Goal: Task Accomplishment & Management: Manage account settings

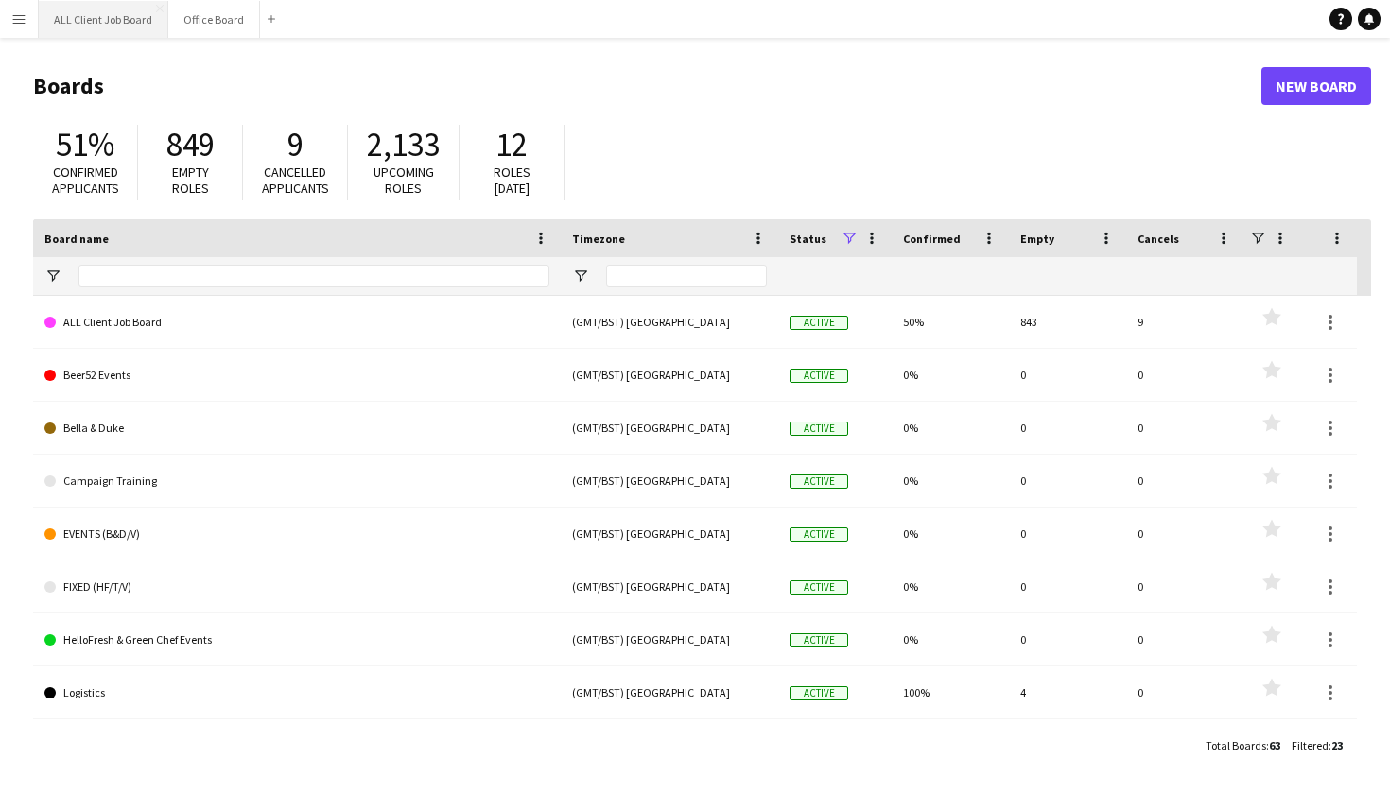
click at [89, 22] on button "ALL Client Job Board Close" at bounding box center [104, 19] width 130 height 37
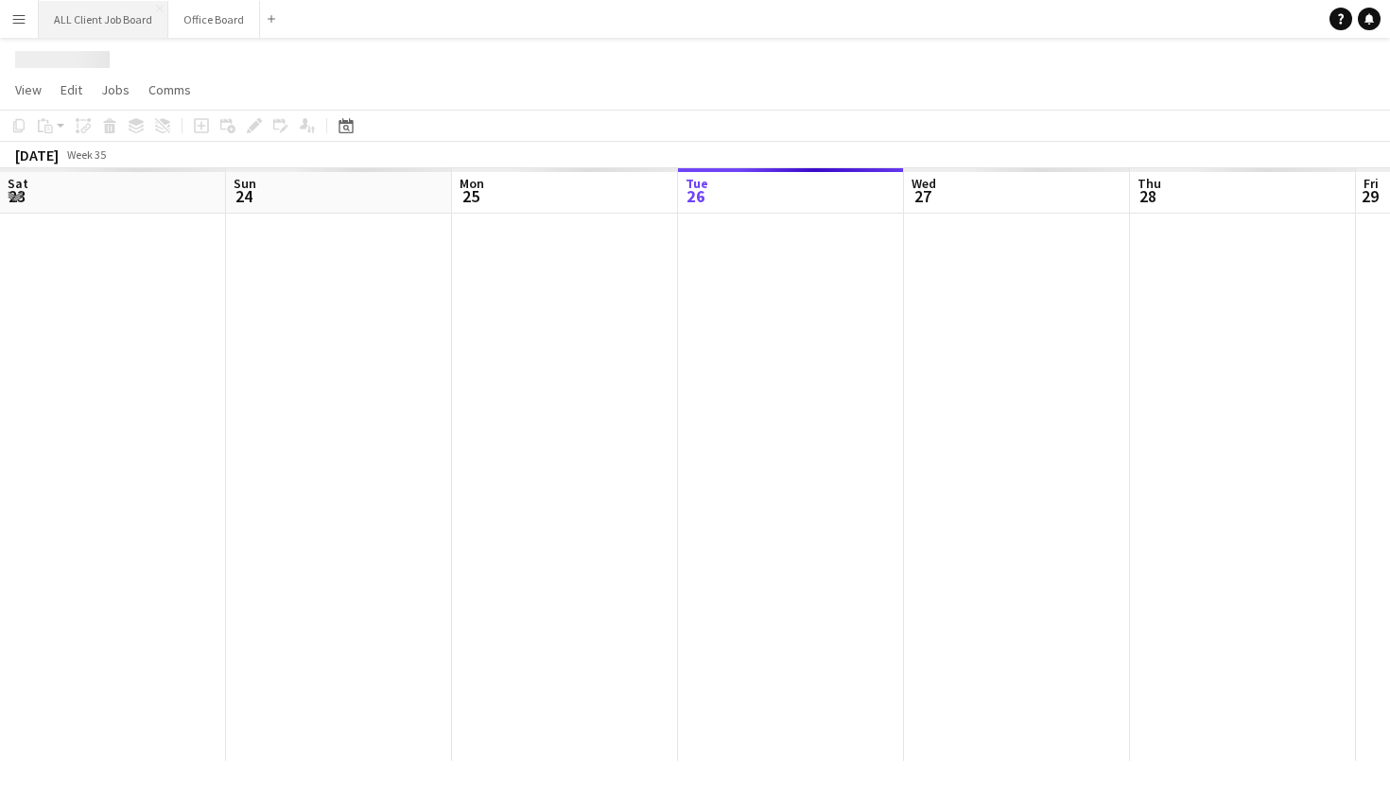
scroll to position [0, 452]
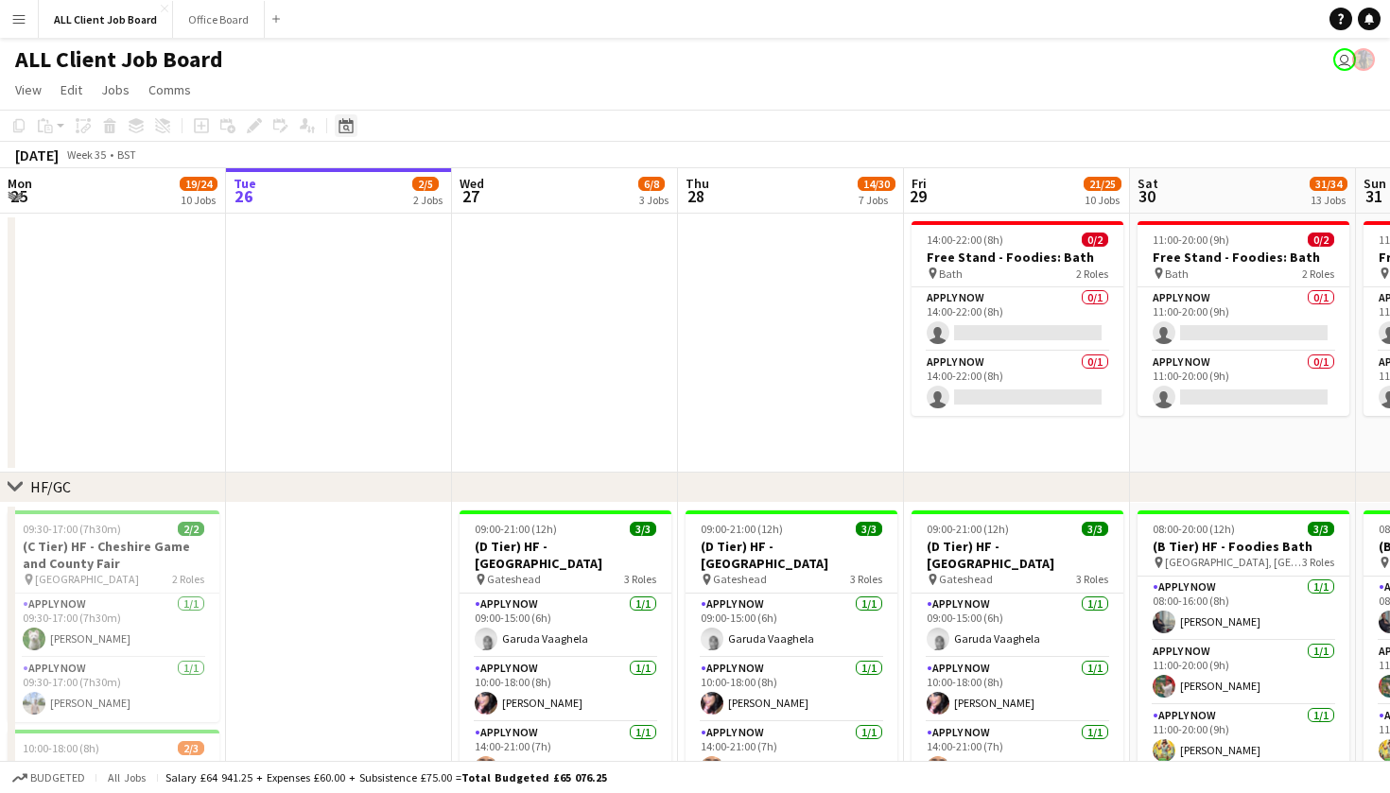
click at [341, 126] on icon "Date picker" at bounding box center [345, 125] width 15 height 15
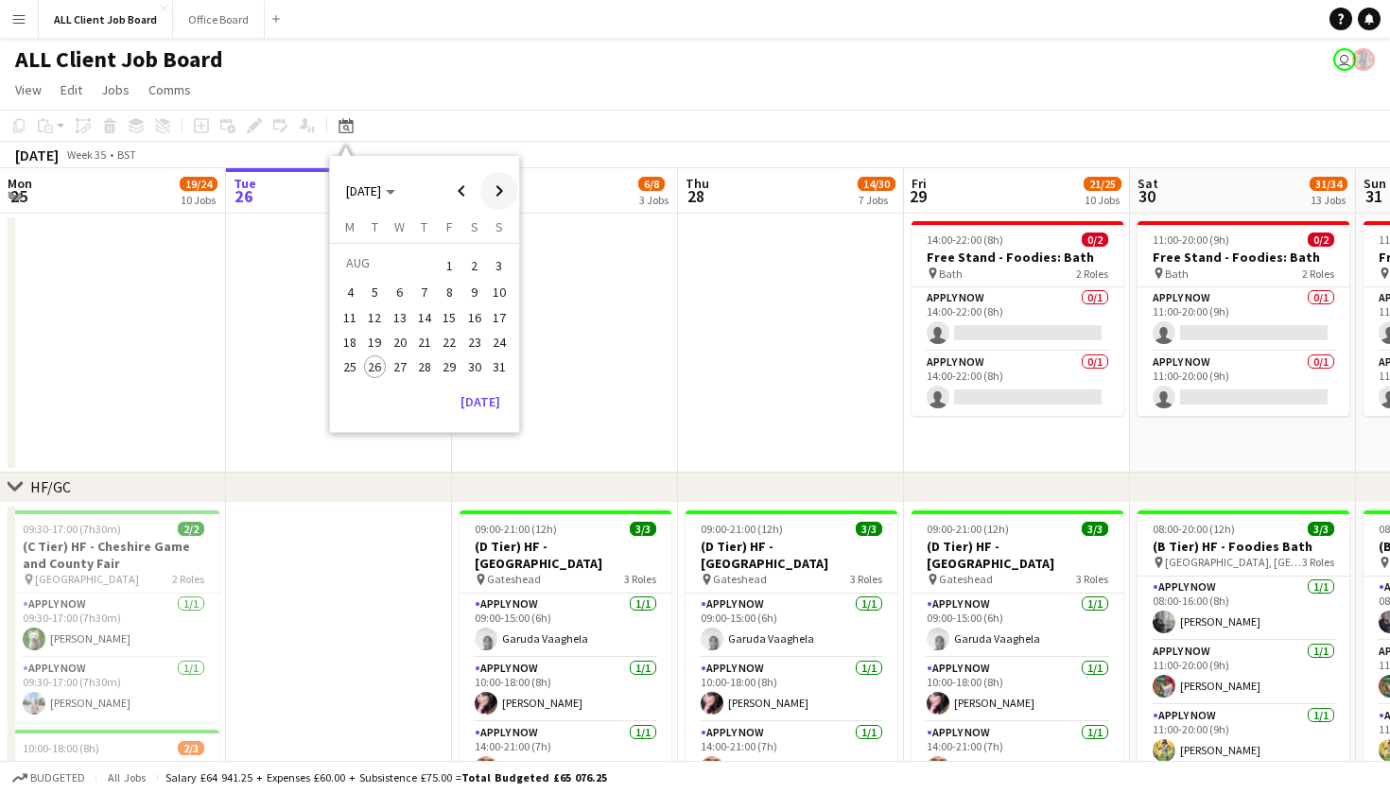
click at [498, 199] on span "Next month" at bounding box center [499, 191] width 38 height 38
click at [496, 343] on span "21" at bounding box center [499, 337] width 23 height 23
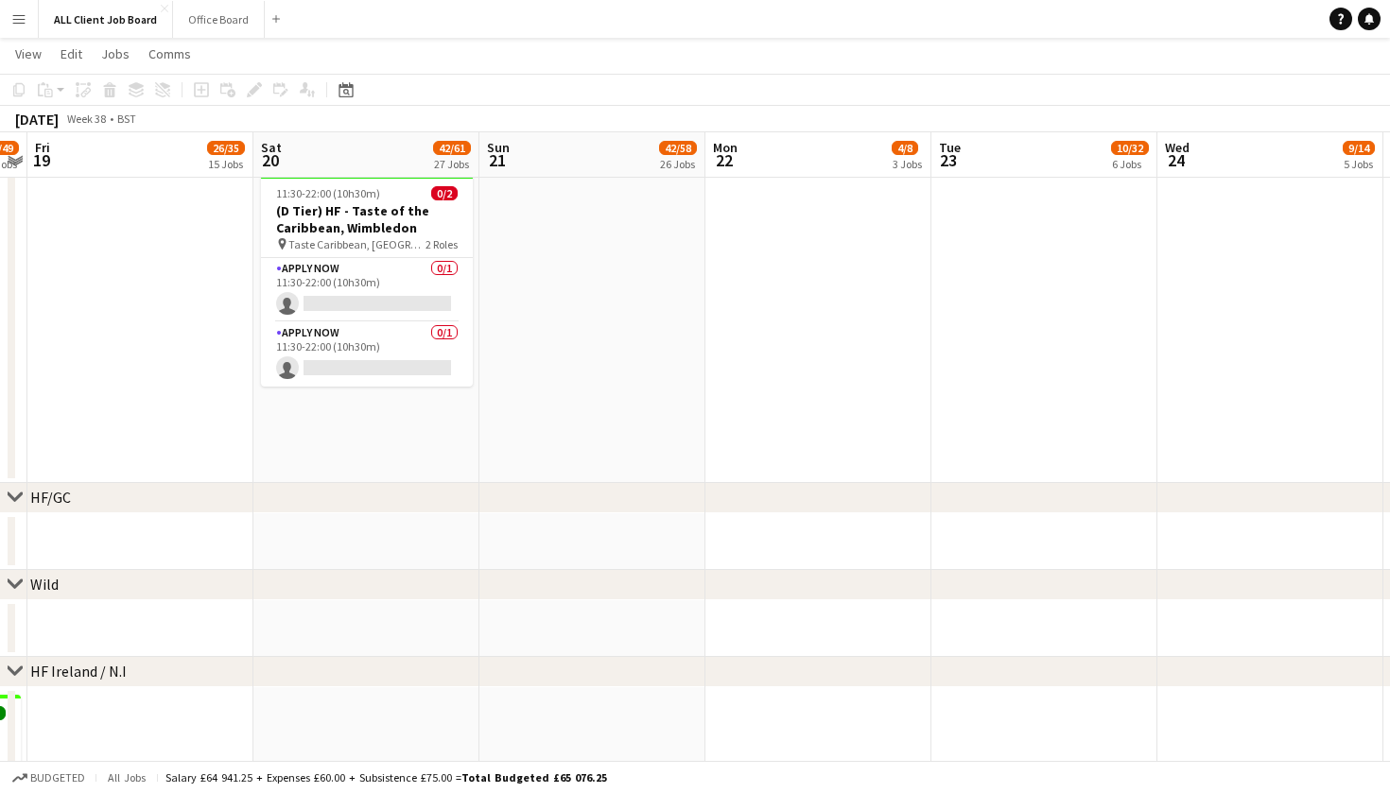
scroll to position [4797, 0]
click at [350, 83] on icon at bounding box center [345, 89] width 14 height 15
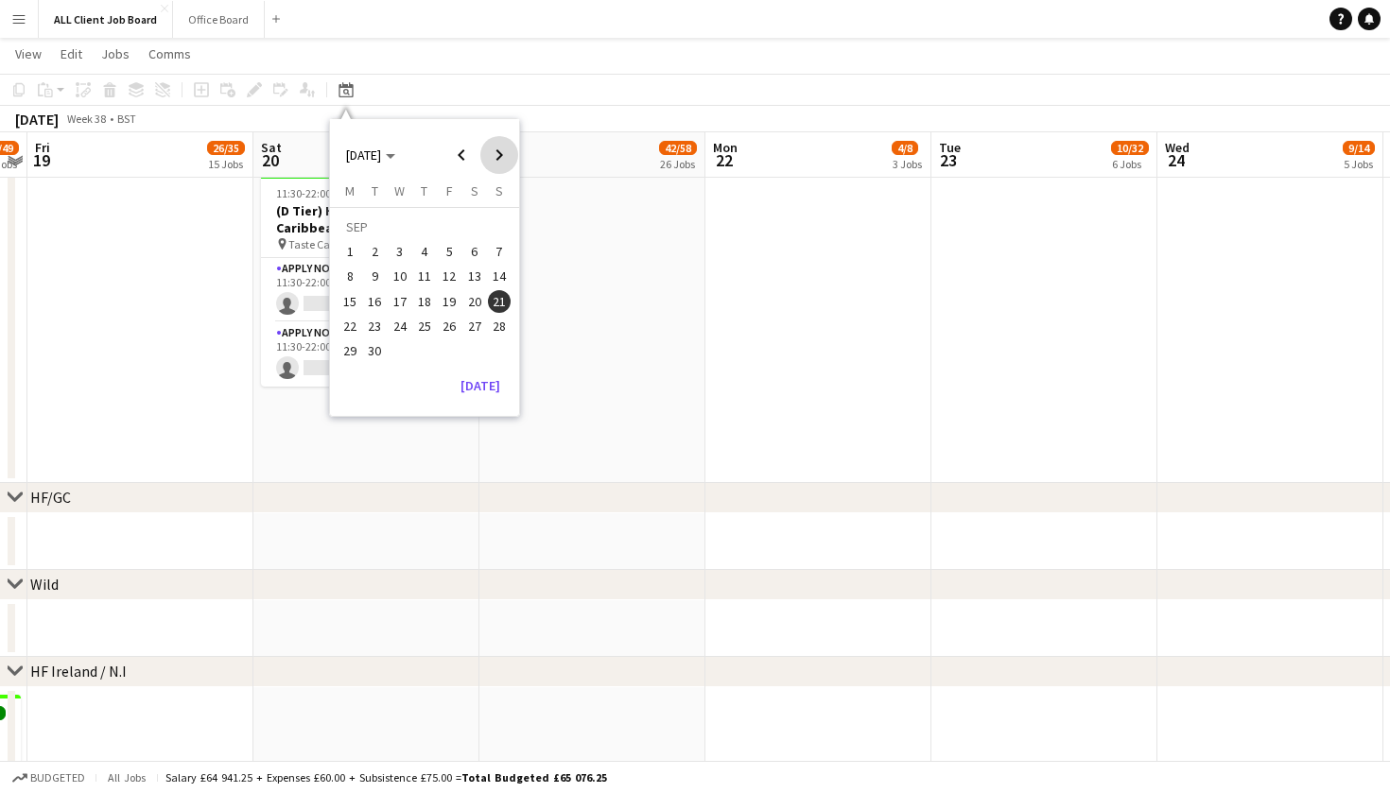
click at [496, 147] on span "Next month" at bounding box center [499, 155] width 38 height 38
click at [478, 272] on span "15" at bounding box center [474, 281] width 23 height 23
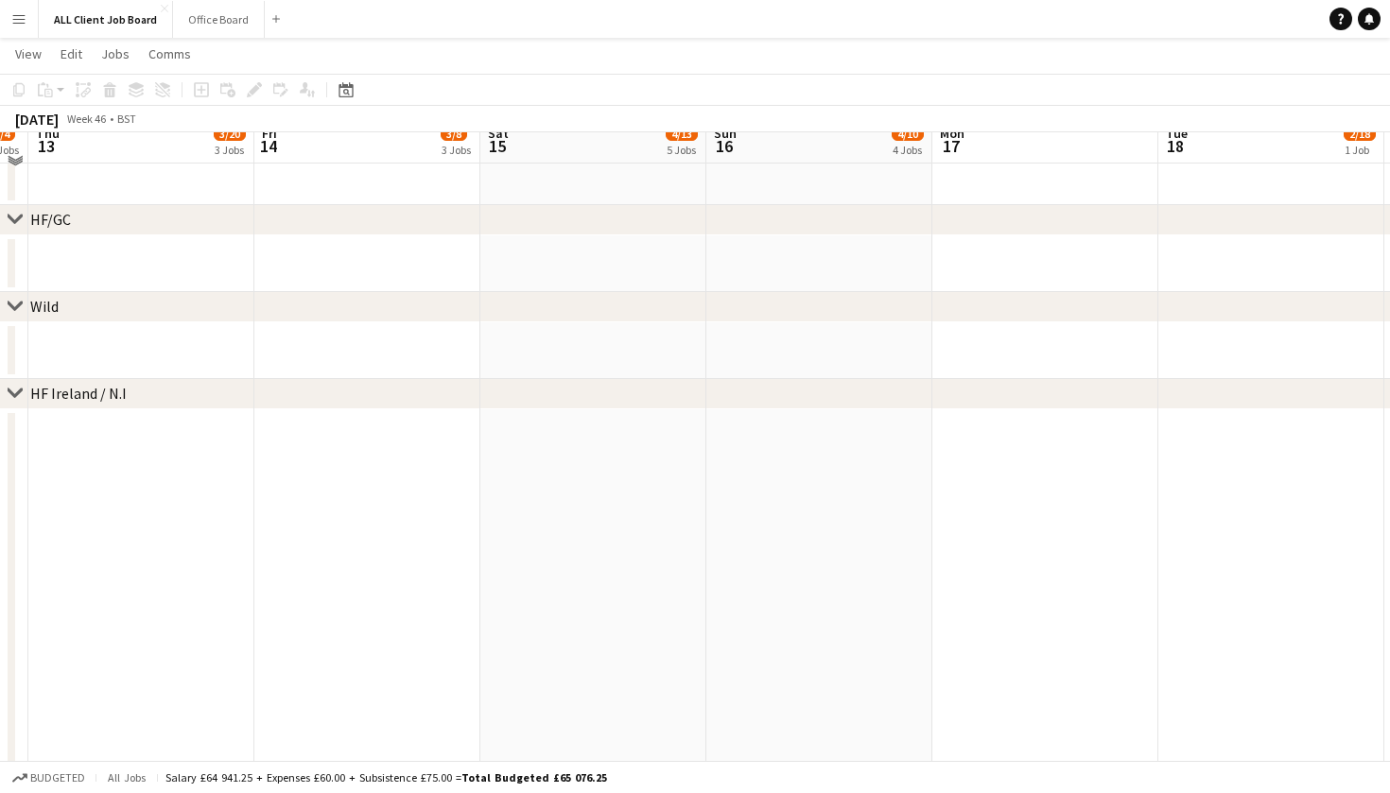
scroll to position [5051, 0]
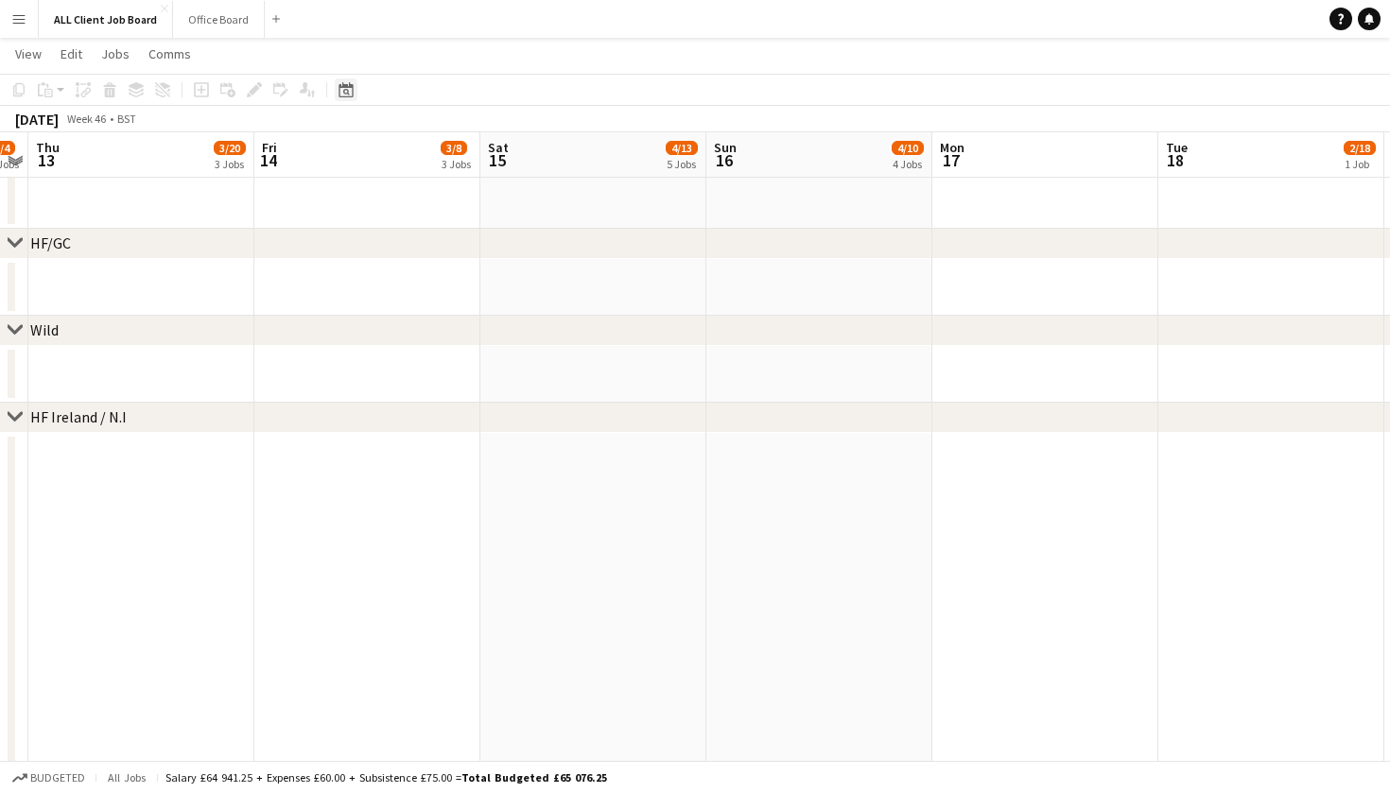
click at [354, 92] on div "Date picker" at bounding box center [346, 89] width 23 height 23
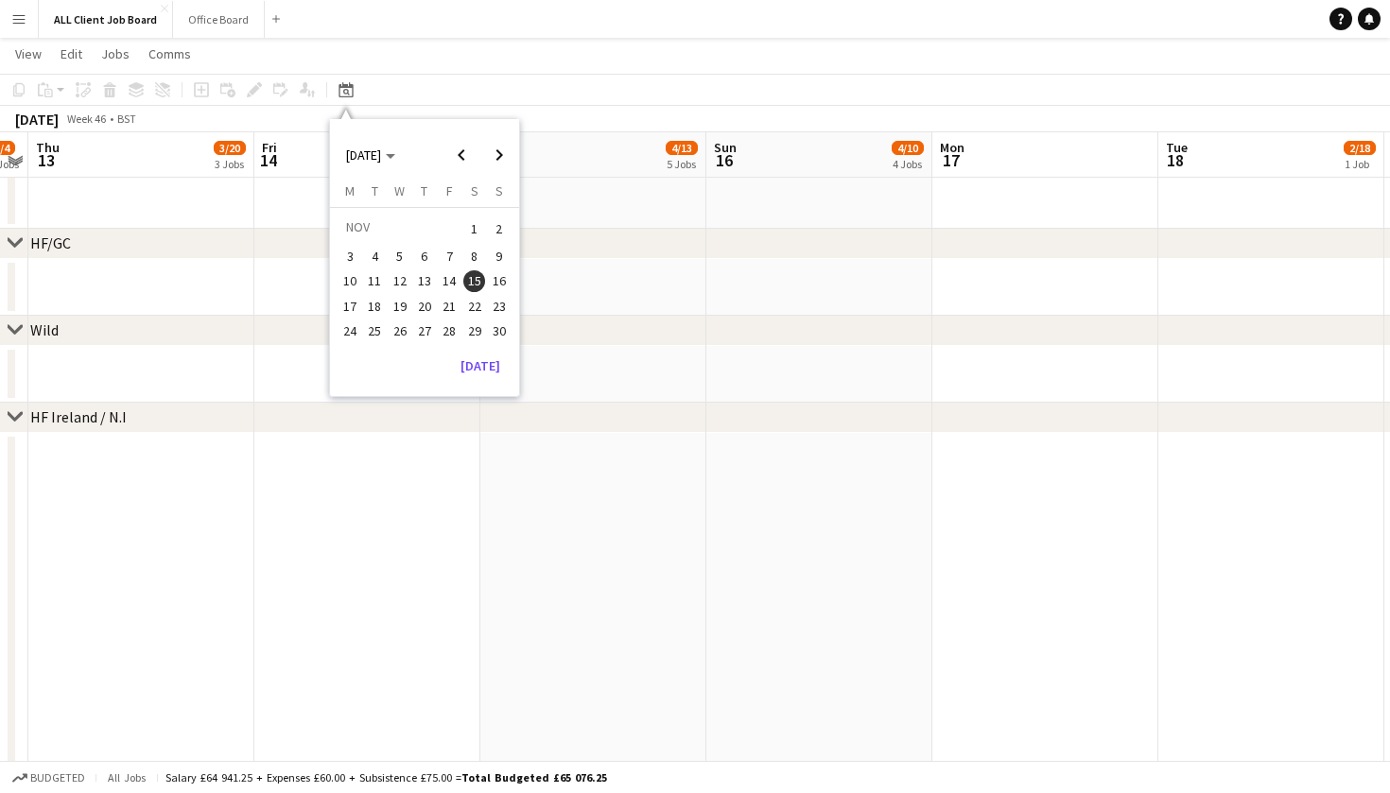
click at [596, 2] on app-navbar "Menu Boards Boards Boards All jobs Status Workforce Workforce My Workforce Recr…" at bounding box center [695, 19] width 1390 height 38
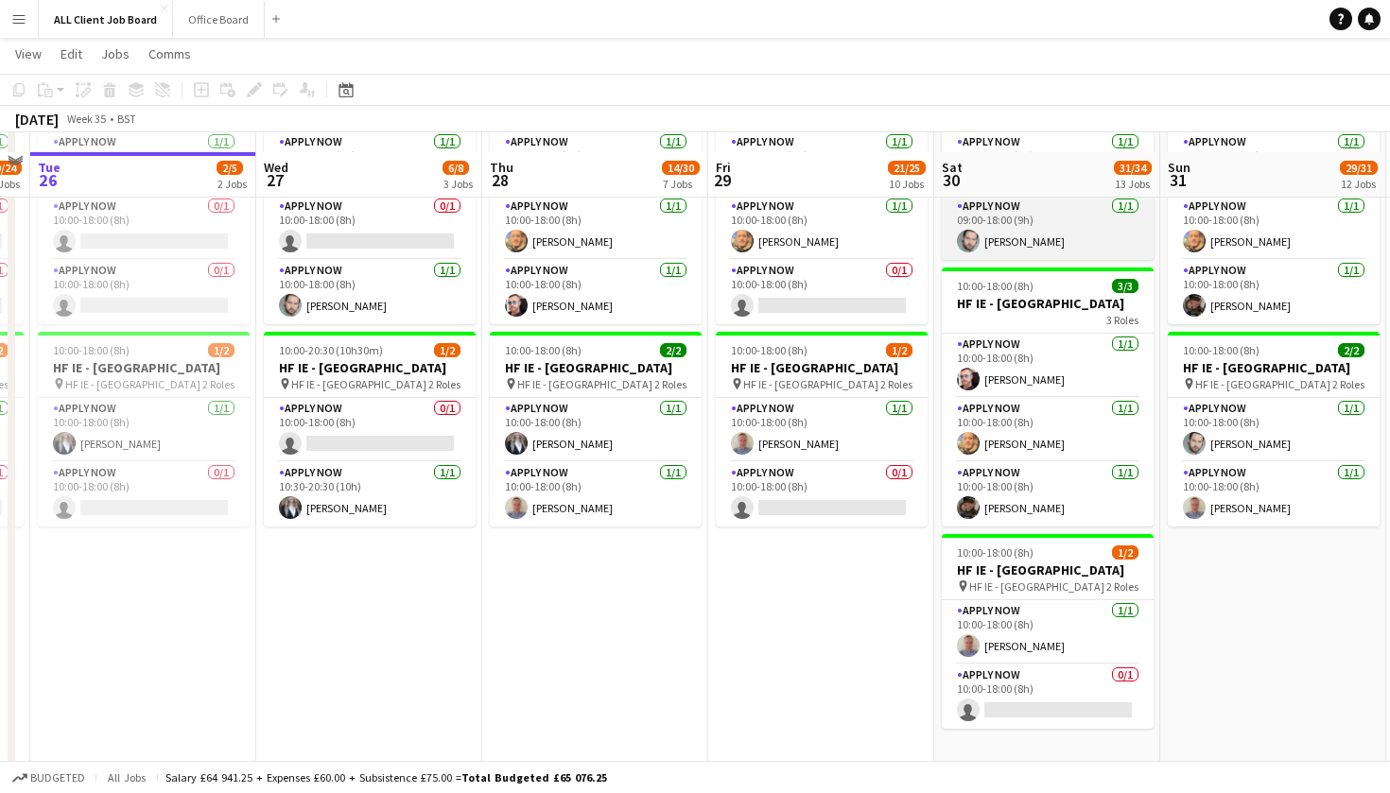
scroll to position [4697, 0]
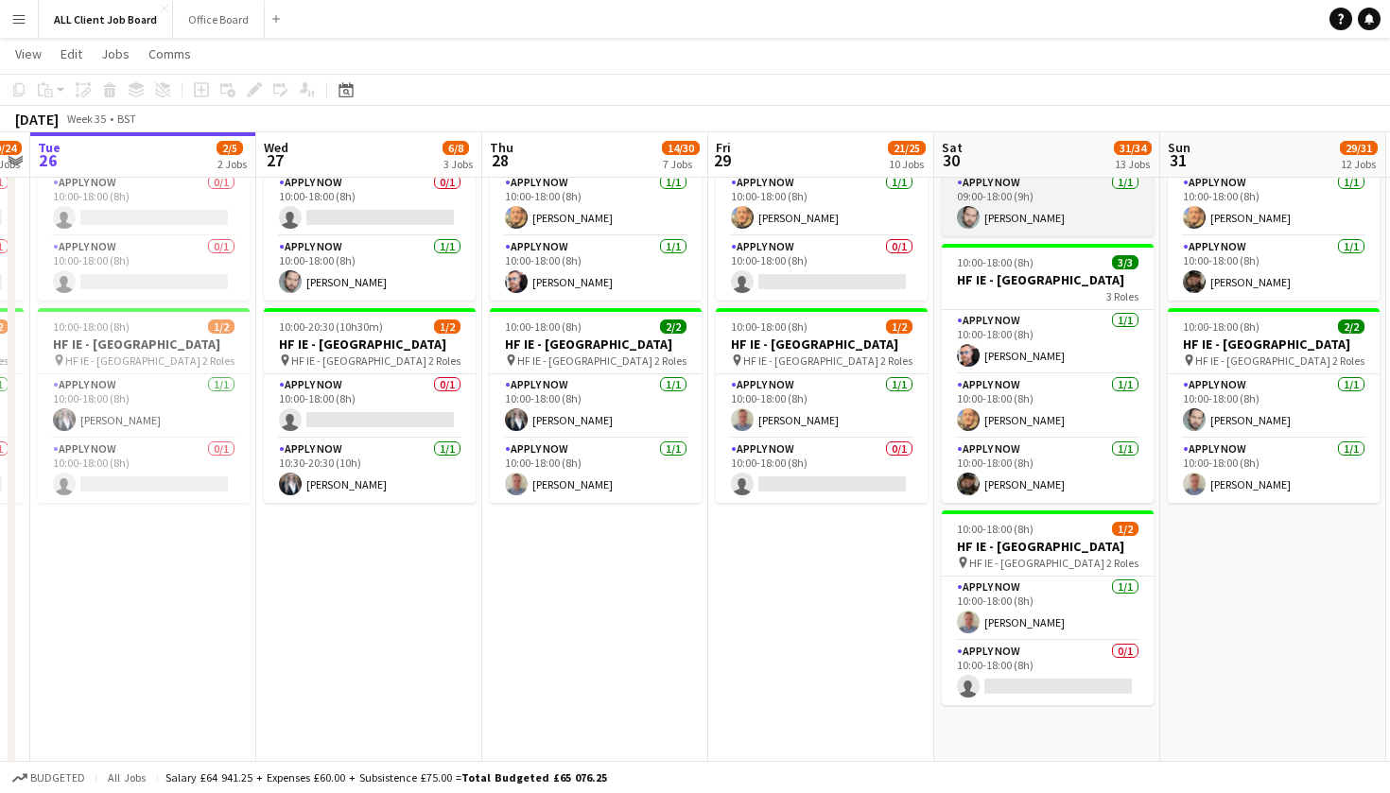
click at [1018, 225] on app-card-role "APPLY NOW [DATE] 09:00-18:00 (9h) [PERSON_NAME]" at bounding box center [1048, 204] width 212 height 64
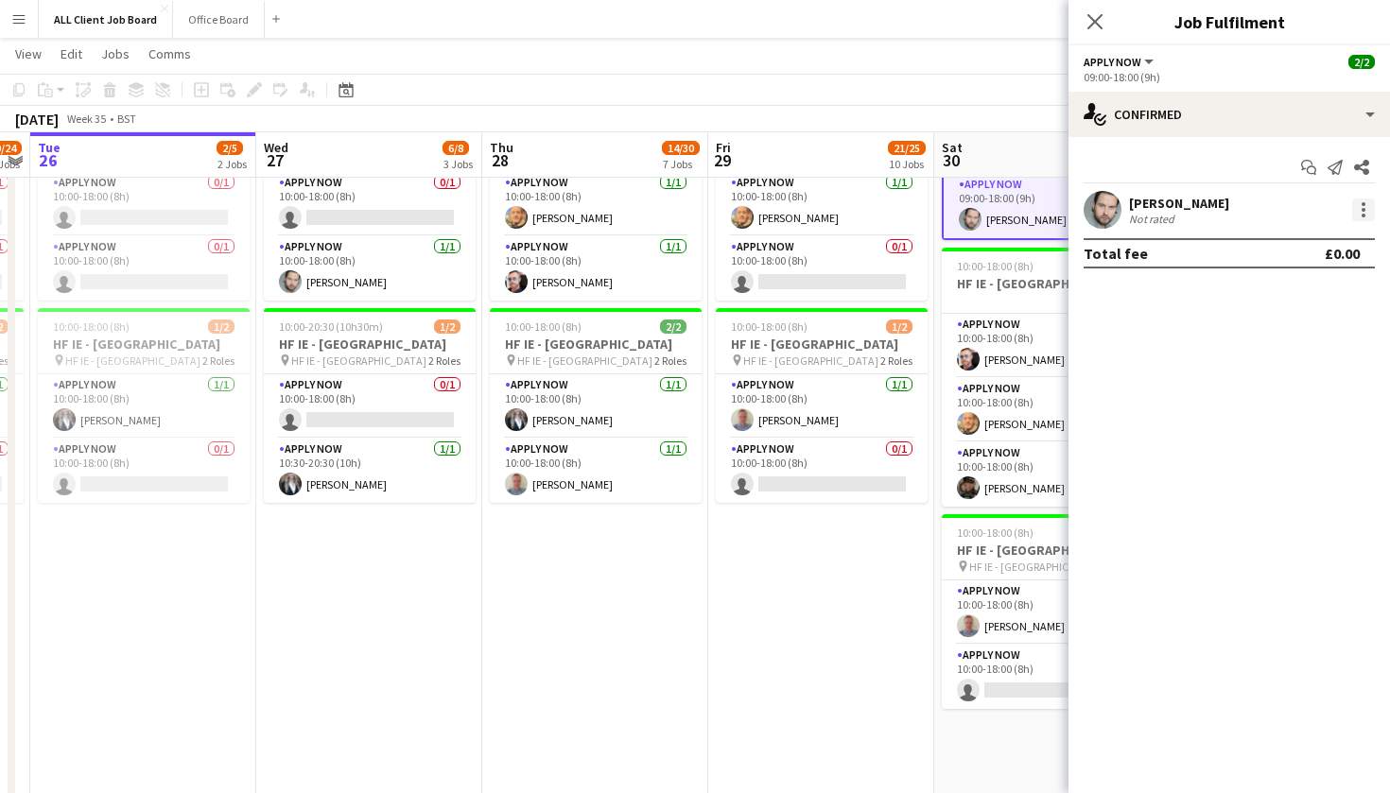
click at [1354, 211] on div at bounding box center [1363, 210] width 23 height 23
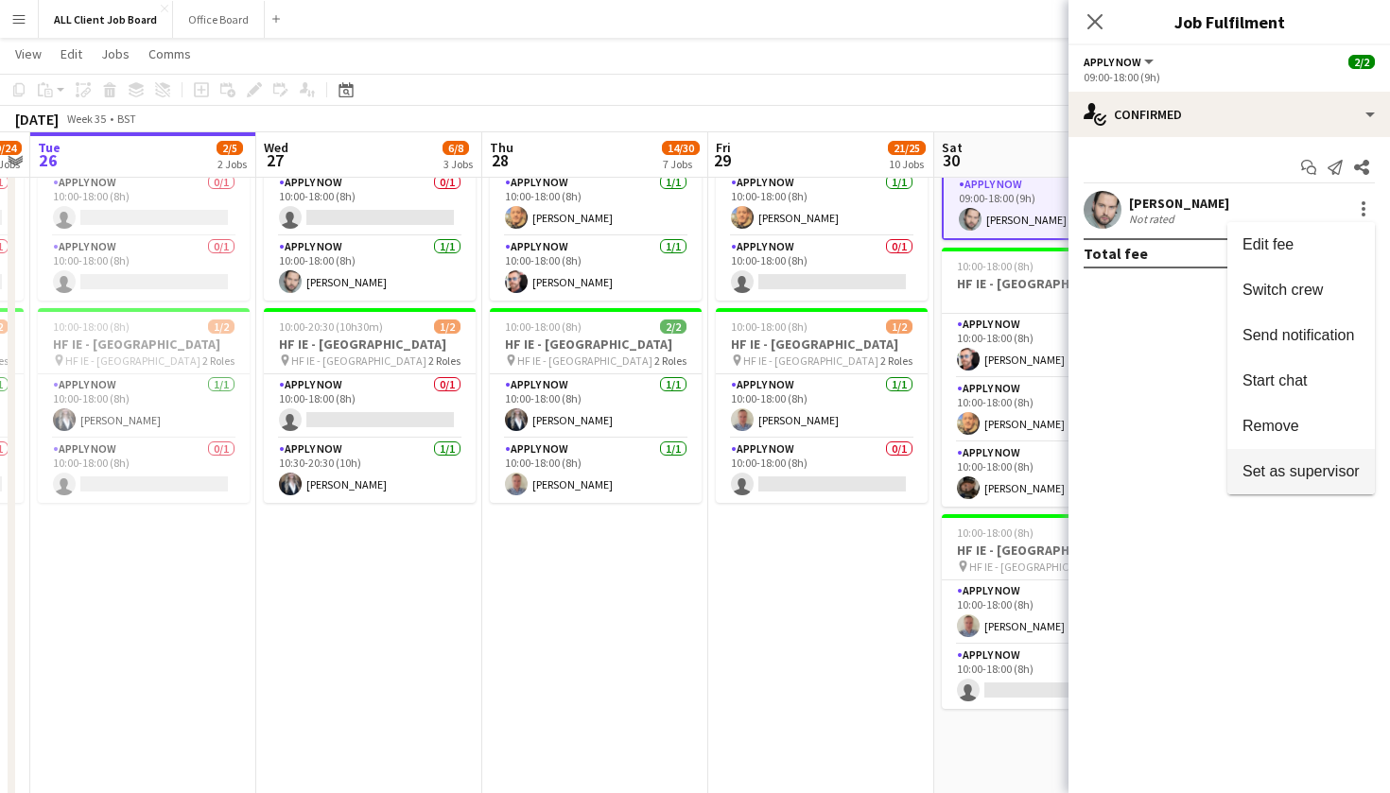
click at [1330, 452] on button "Set as supervisor" at bounding box center [1300, 471] width 147 height 45
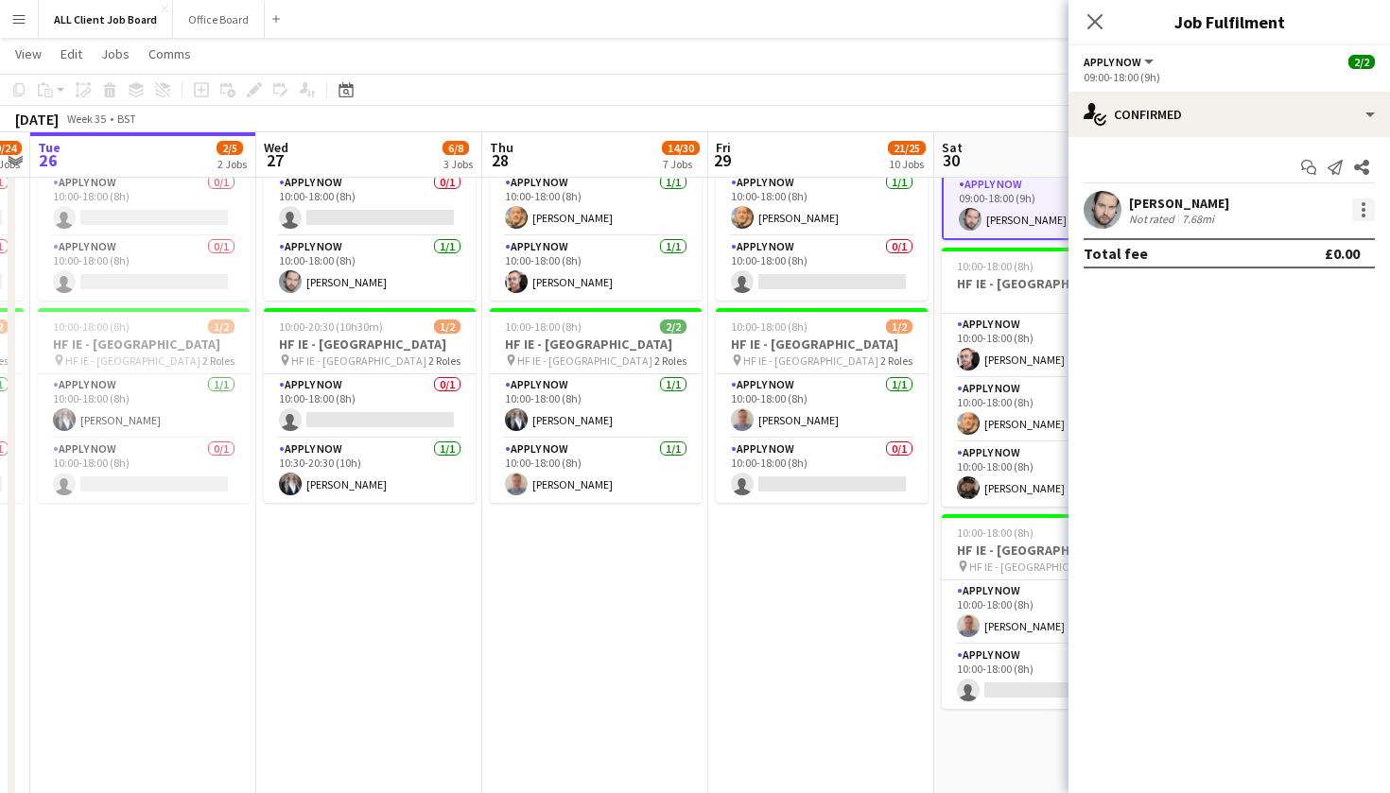
click at [1359, 217] on div at bounding box center [1363, 210] width 23 height 23
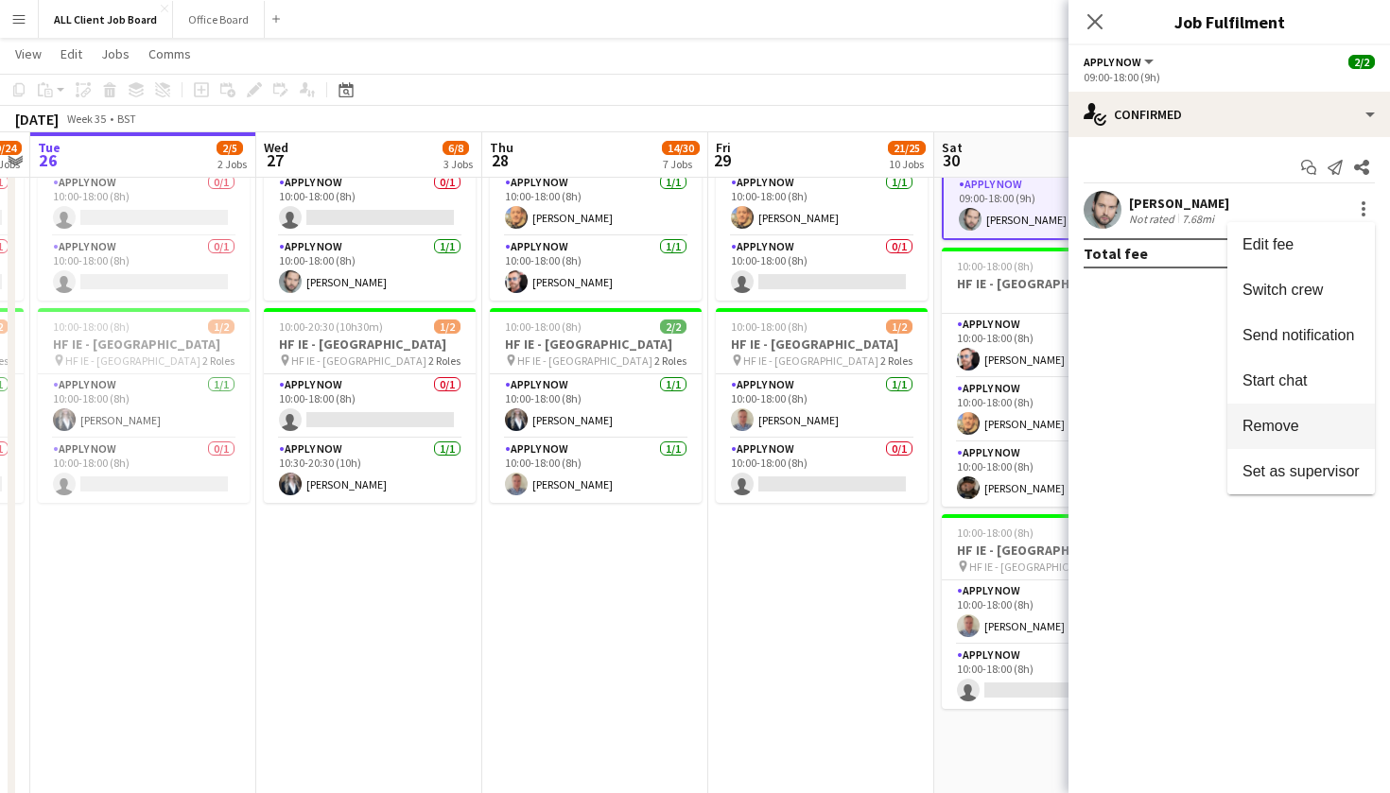
click at [1314, 424] on span "Remove" at bounding box center [1300, 426] width 117 height 17
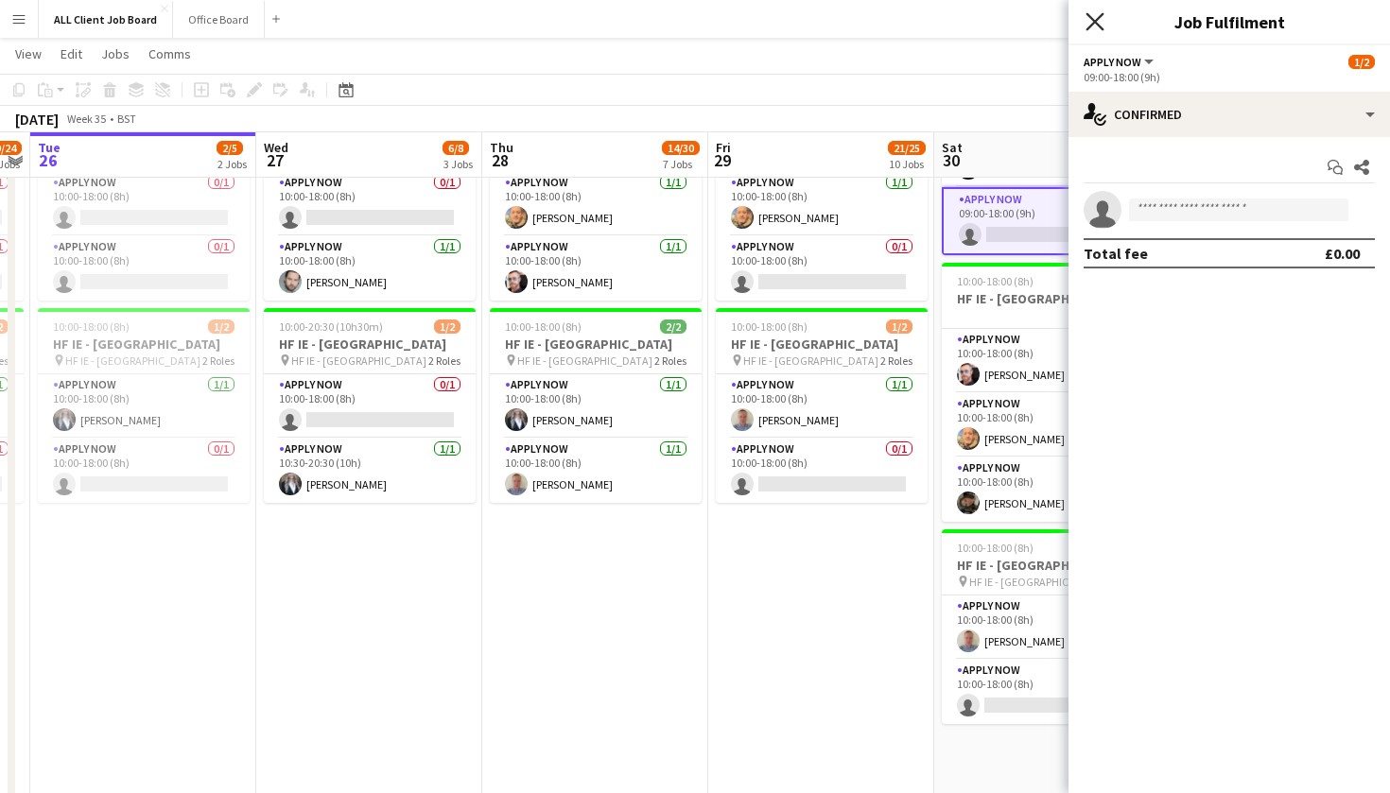
click at [1096, 26] on icon "Close pop-in" at bounding box center [1094, 21] width 18 height 18
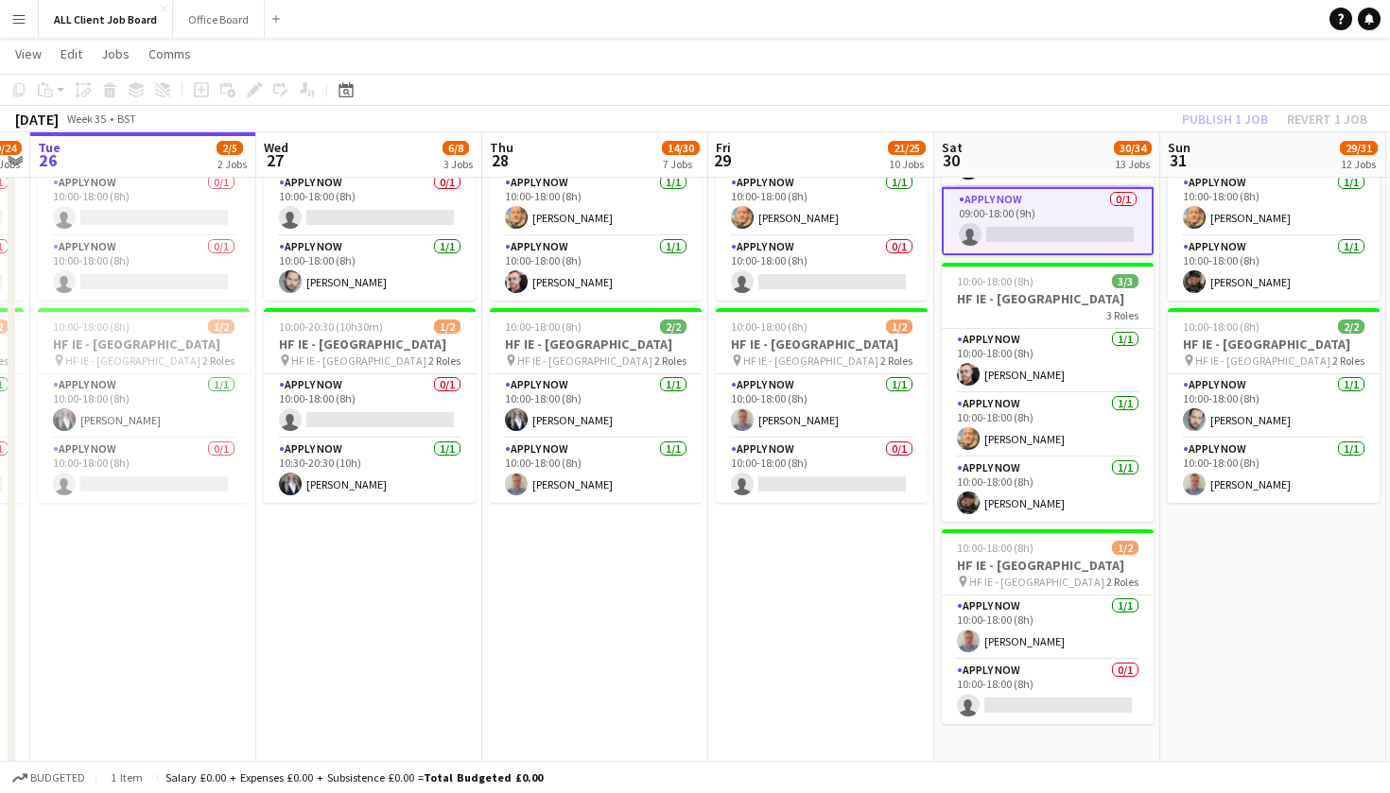
click at [1193, 123] on div "Publish 1 job Revert 1 job" at bounding box center [1274, 119] width 231 height 25
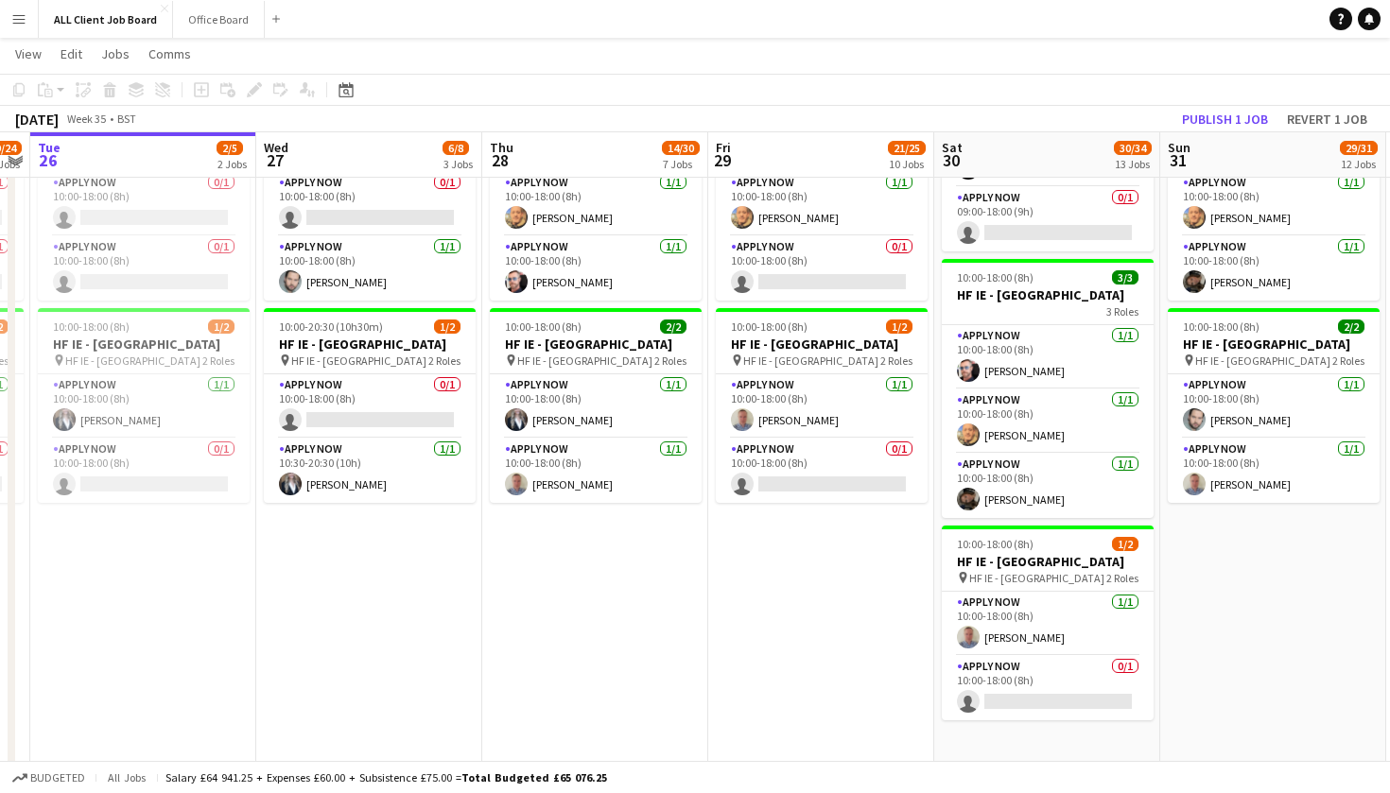
click at [1193, 123] on button "Publish 1 job" at bounding box center [1224, 119] width 101 height 25
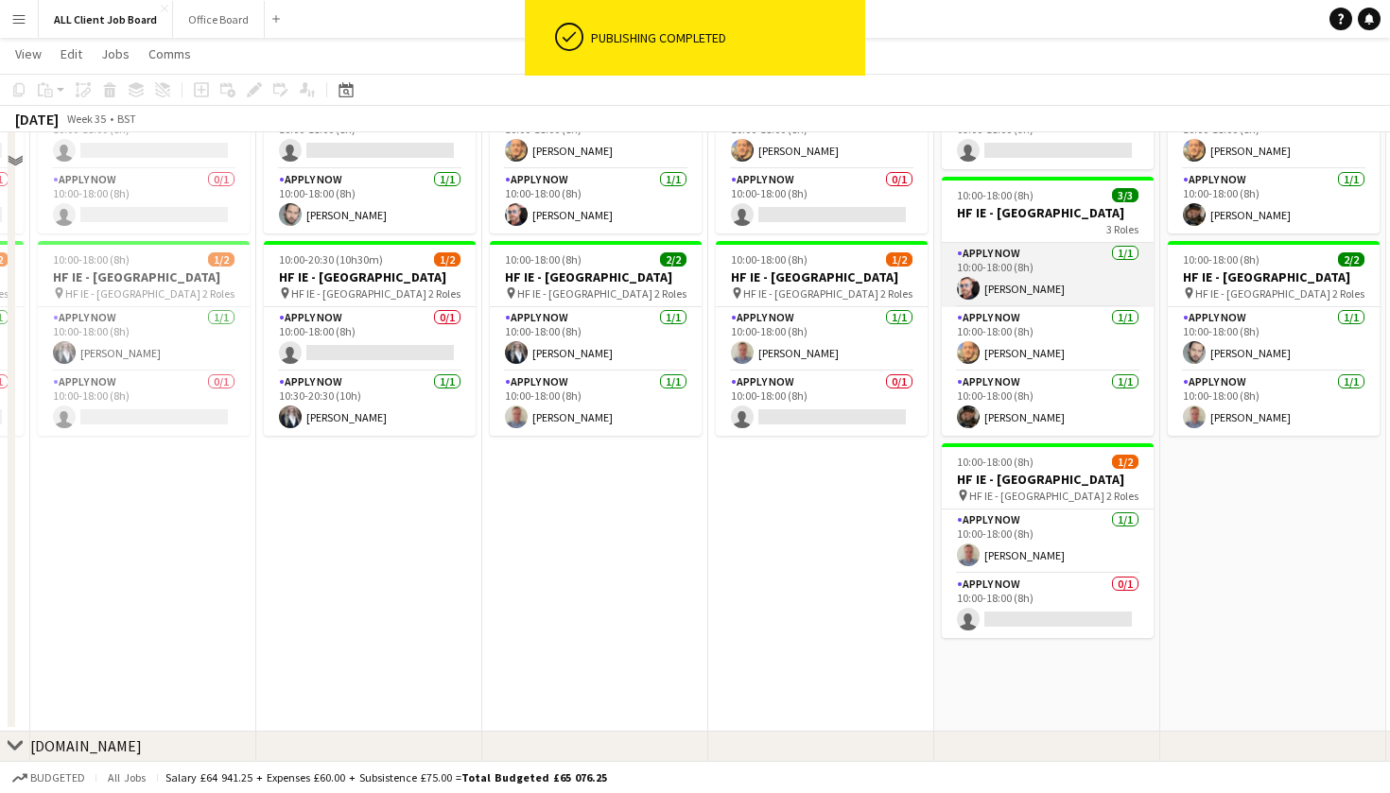
scroll to position [4779, 0]
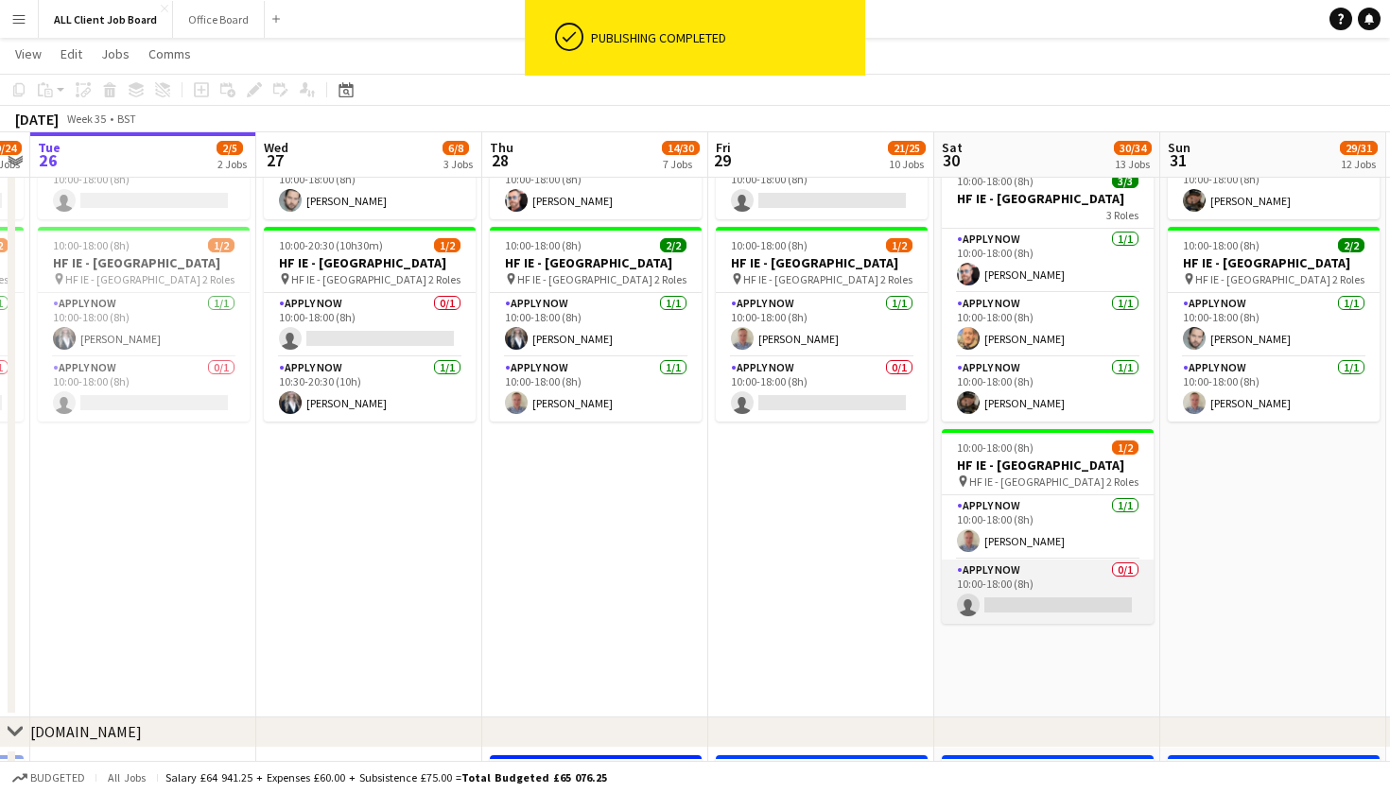
click at [1047, 624] on app-card-role "APPLY NOW 0/1 10:00-18:00 (8h) single-neutral-actions" at bounding box center [1048, 592] width 212 height 64
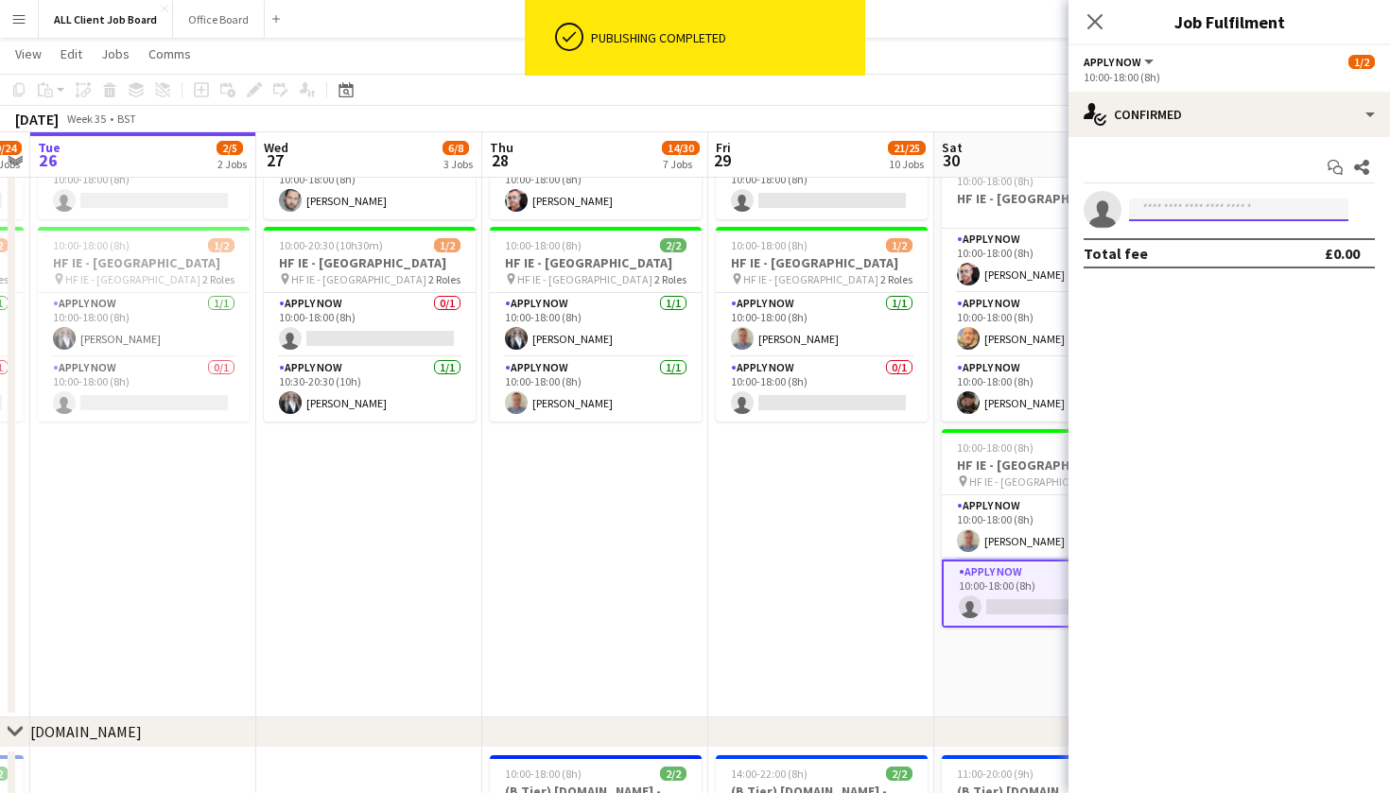
click at [1191, 209] on input at bounding box center [1238, 210] width 219 height 23
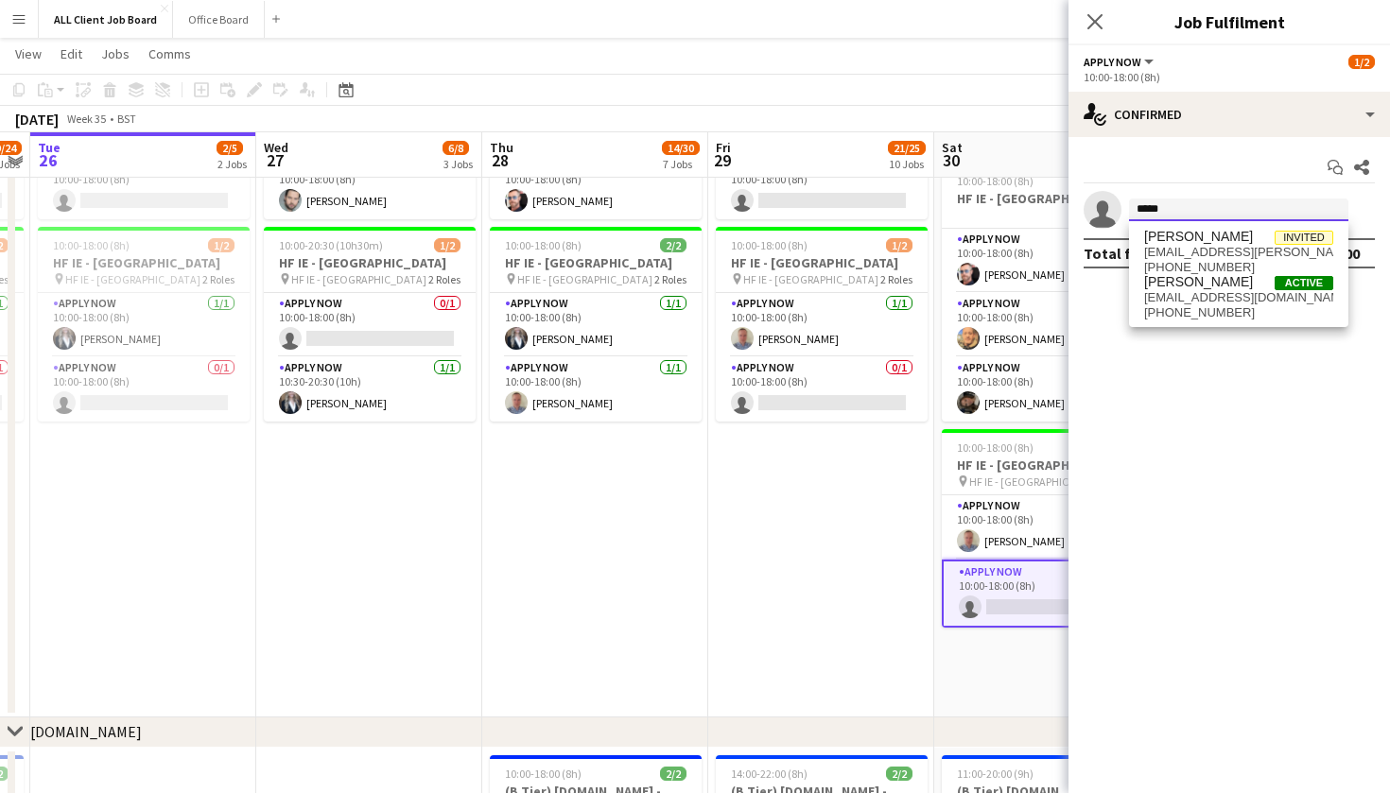
type input "*****"
drag, startPoint x: 1191, startPoint y: 209, endPoint x: 1272, endPoint y: 304, distance: 125.4
click at [1272, 305] on span "[PHONE_NUMBER]" at bounding box center [1238, 312] width 189 height 15
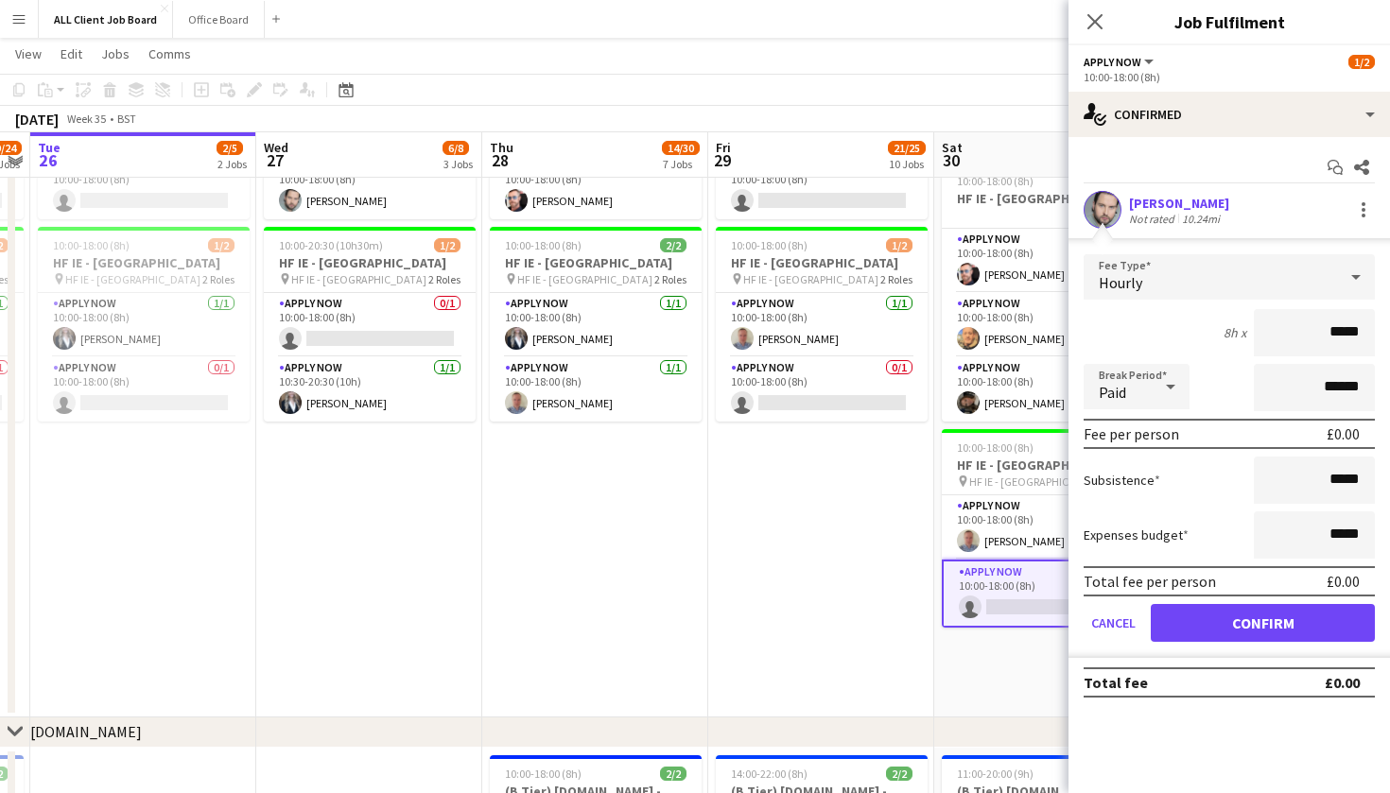
click at [1247, 635] on button "Confirm" at bounding box center [1262, 623] width 224 height 38
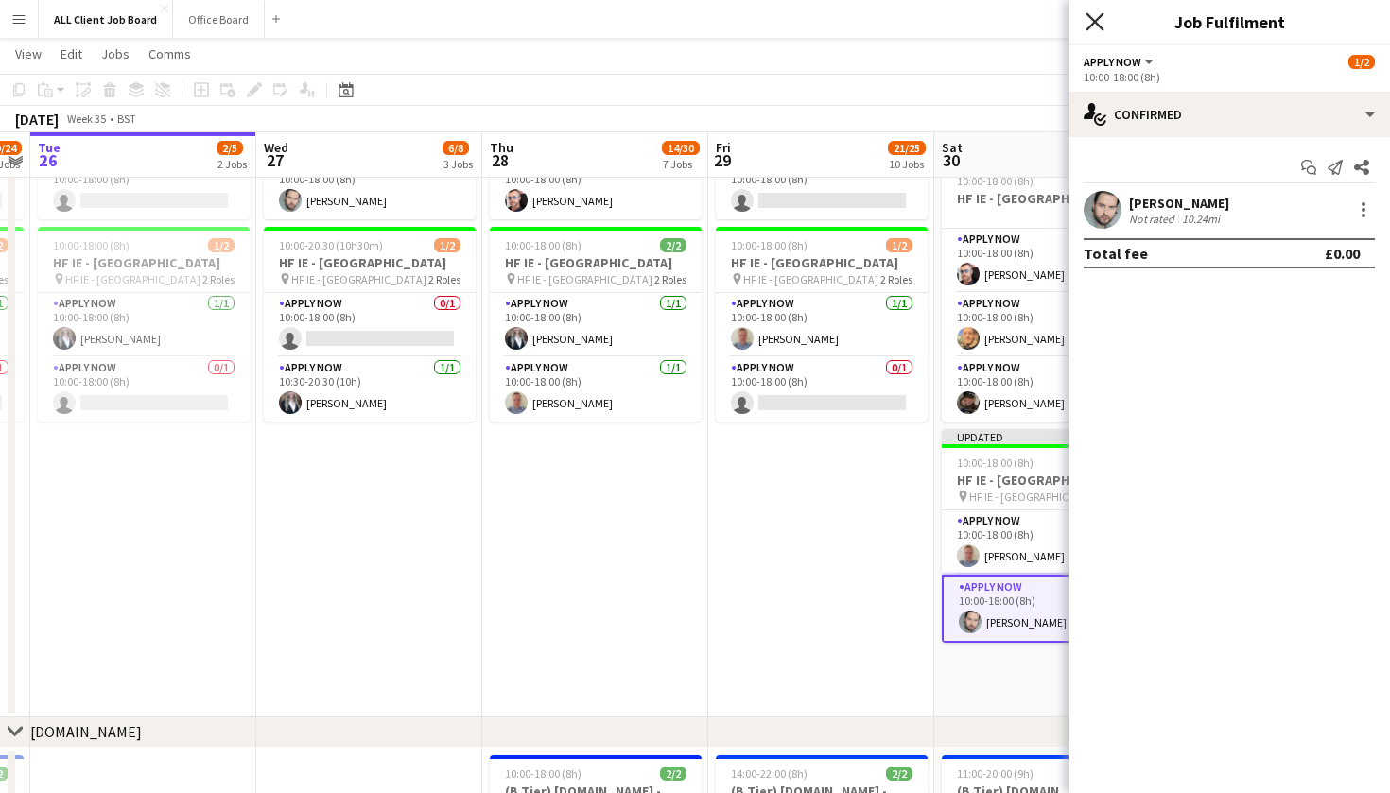
click at [1097, 24] on icon at bounding box center [1094, 21] width 18 height 18
click at [1097, 24] on app-navbar "Menu Boards Boards Boards All jobs Status Workforce Workforce My Workforce Recr…" at bounding box center [695, 19] width 1390 height 38
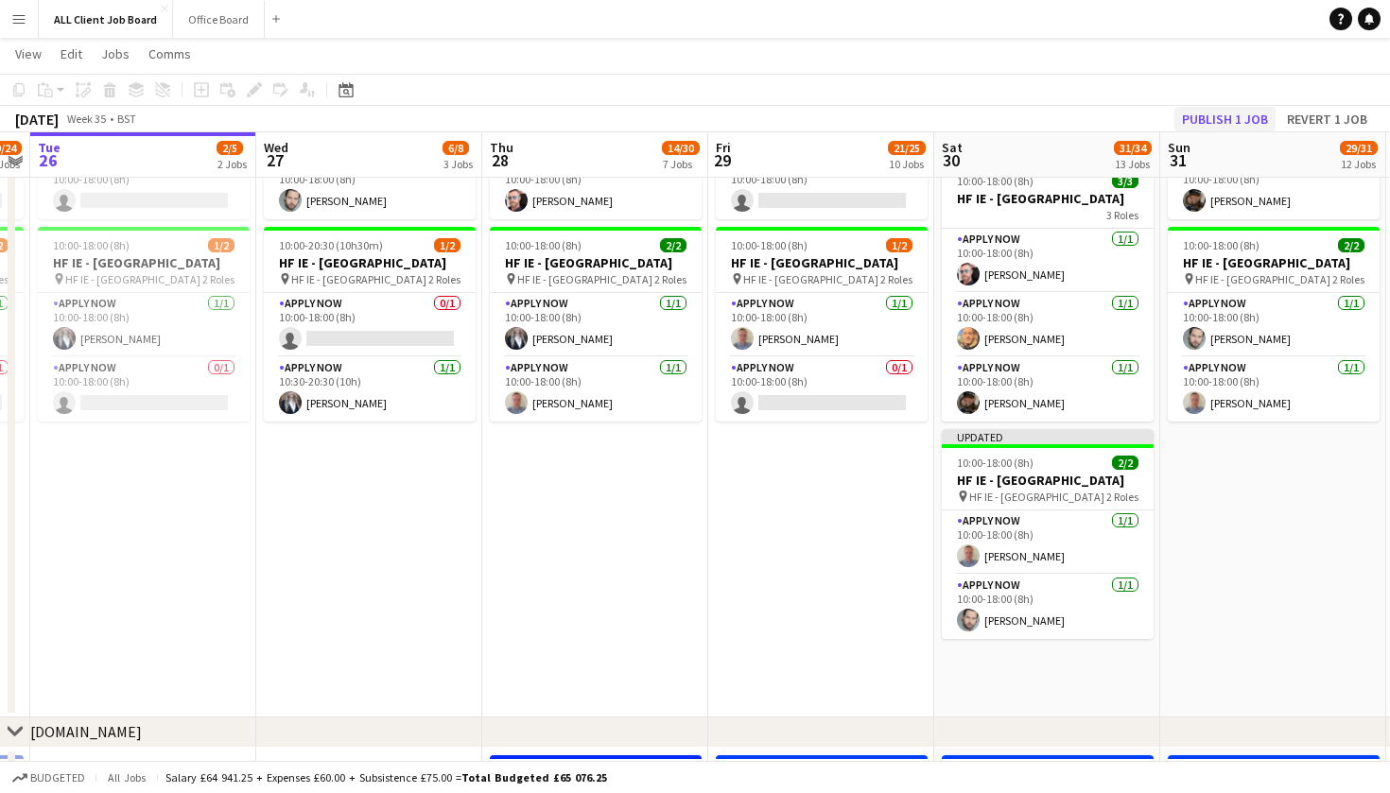
click at [1205, 130] on button "Publish 1 job" at bounding box center [1224, 119] width 101 height 25
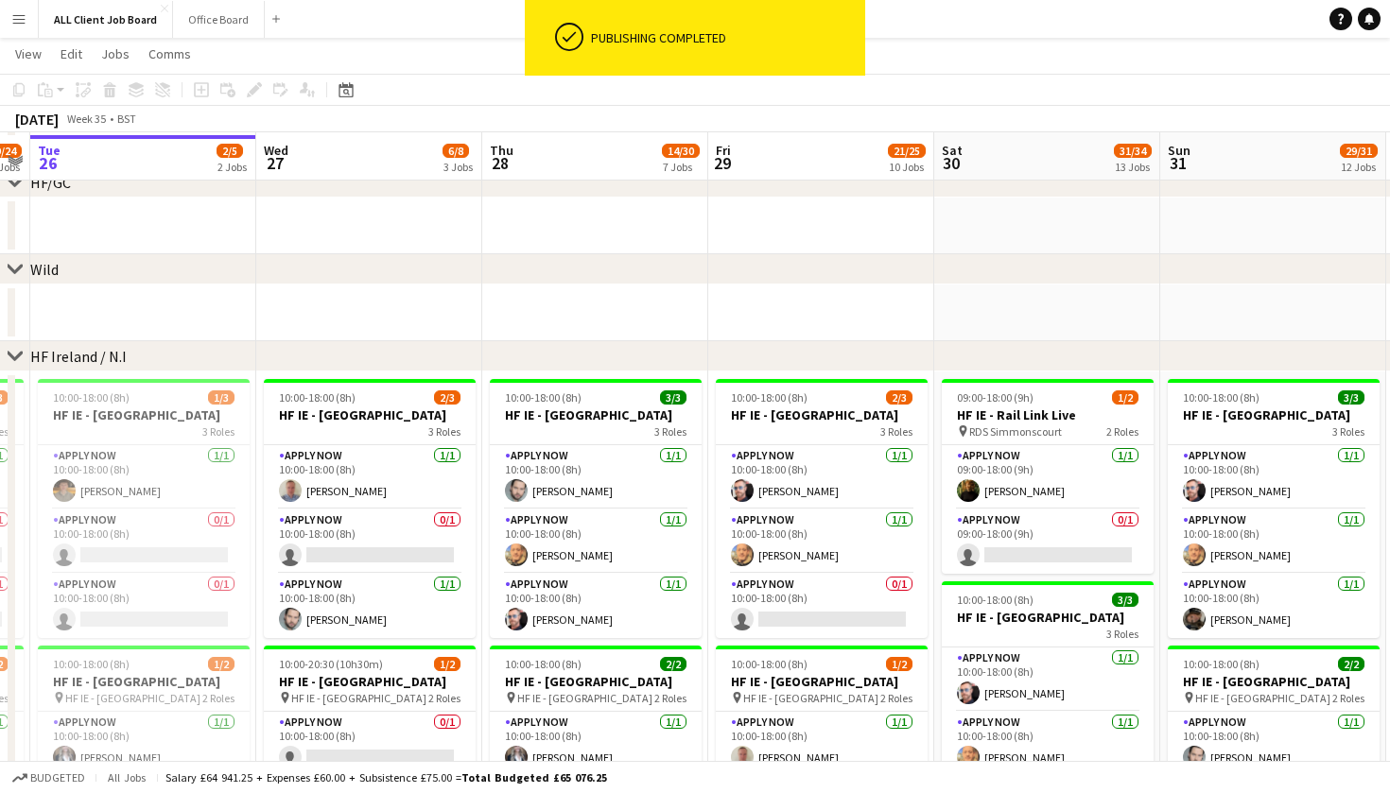
scroll to position [4363, 0]
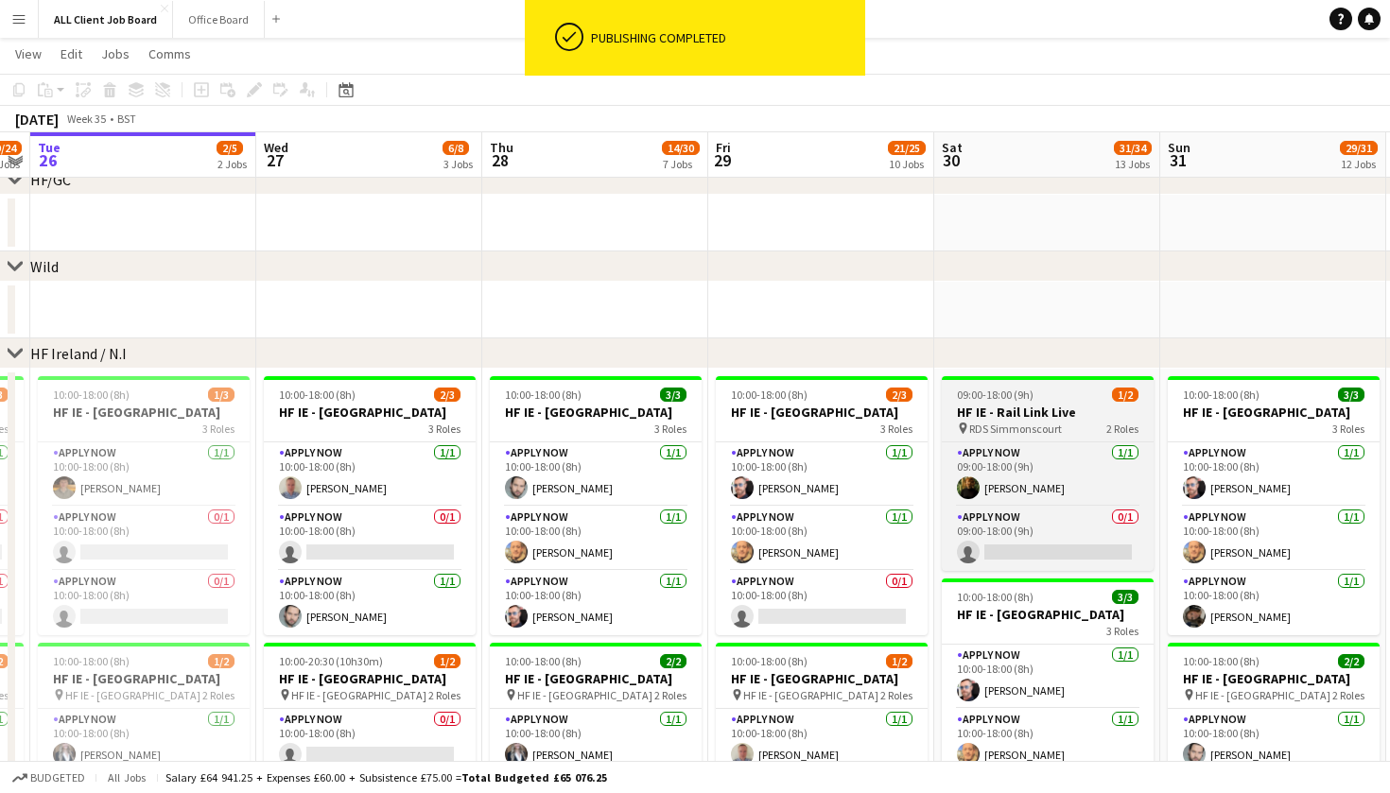
click at [1055, 397] on div "09:00-18:00 (9h) 1/2" at bounding box center [1048, 395] width 212 height 14
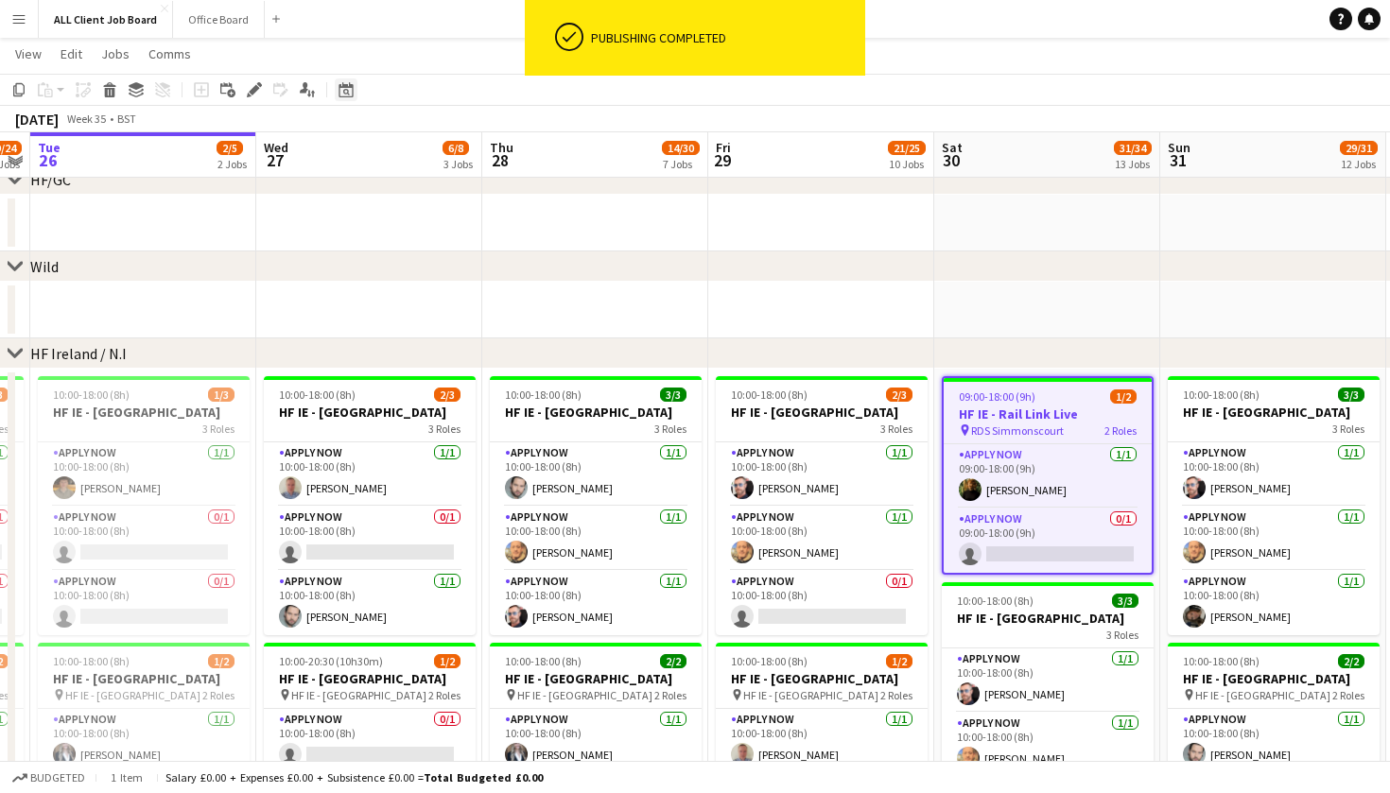
click at [345, 88] on icon at bounding box center [345, 89] width 14 height 15
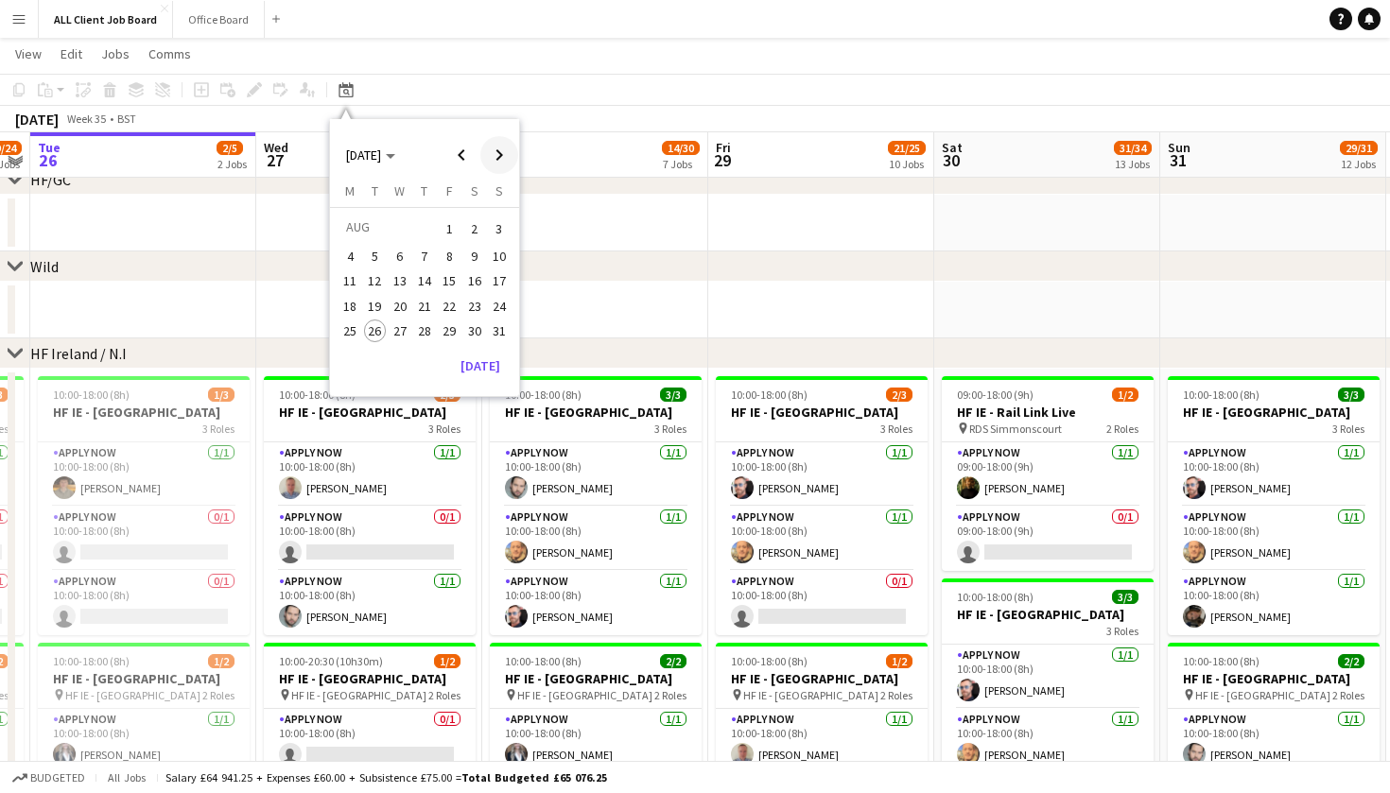
click at [496, 155] on span "Next month" at bounding box center [499, 155] width 38 height 38
click at [377, 351] on span "30" at bounding box center [375, 350] width 23 height 23
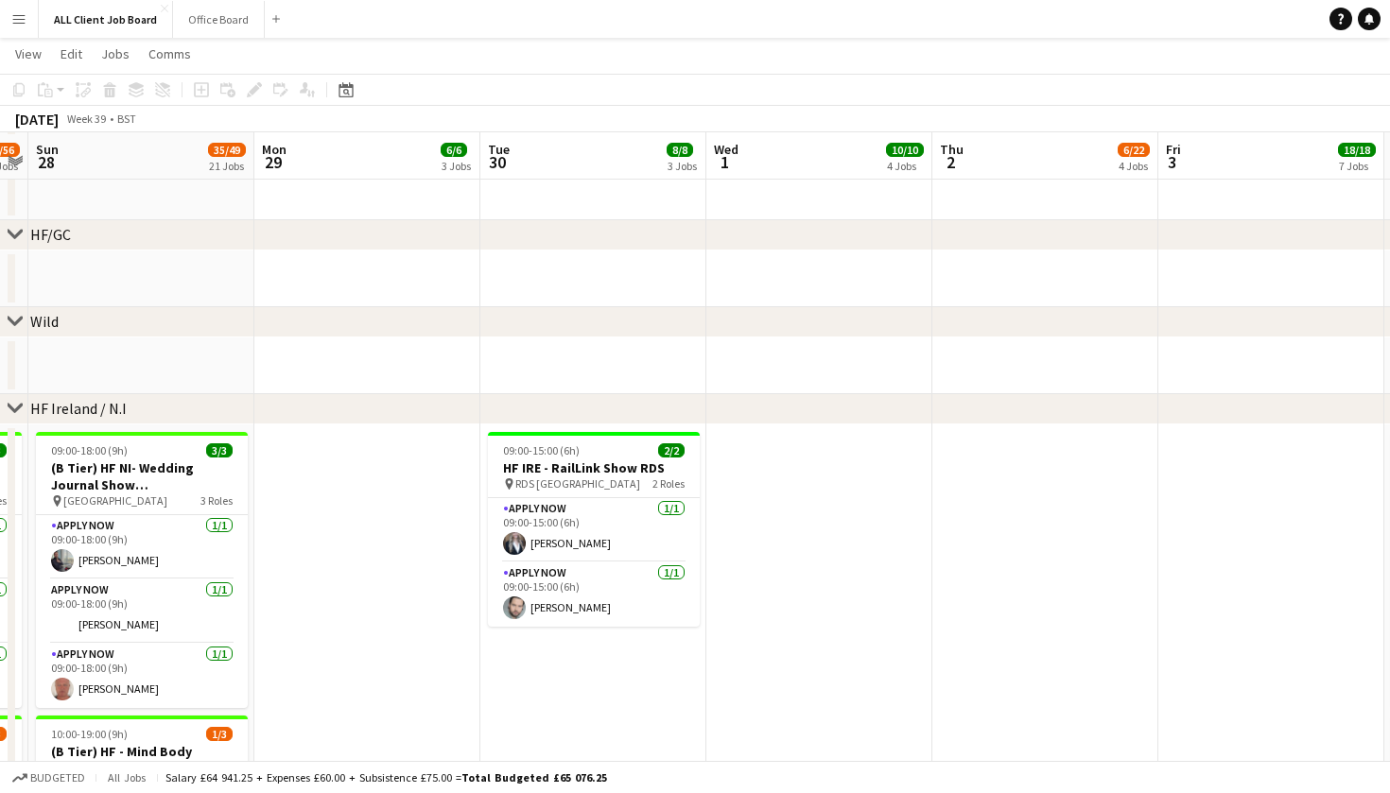
scroll to position [4530, 0]
click at [342, 87] on icon at bounding box center [345, 89] width 14 height 15
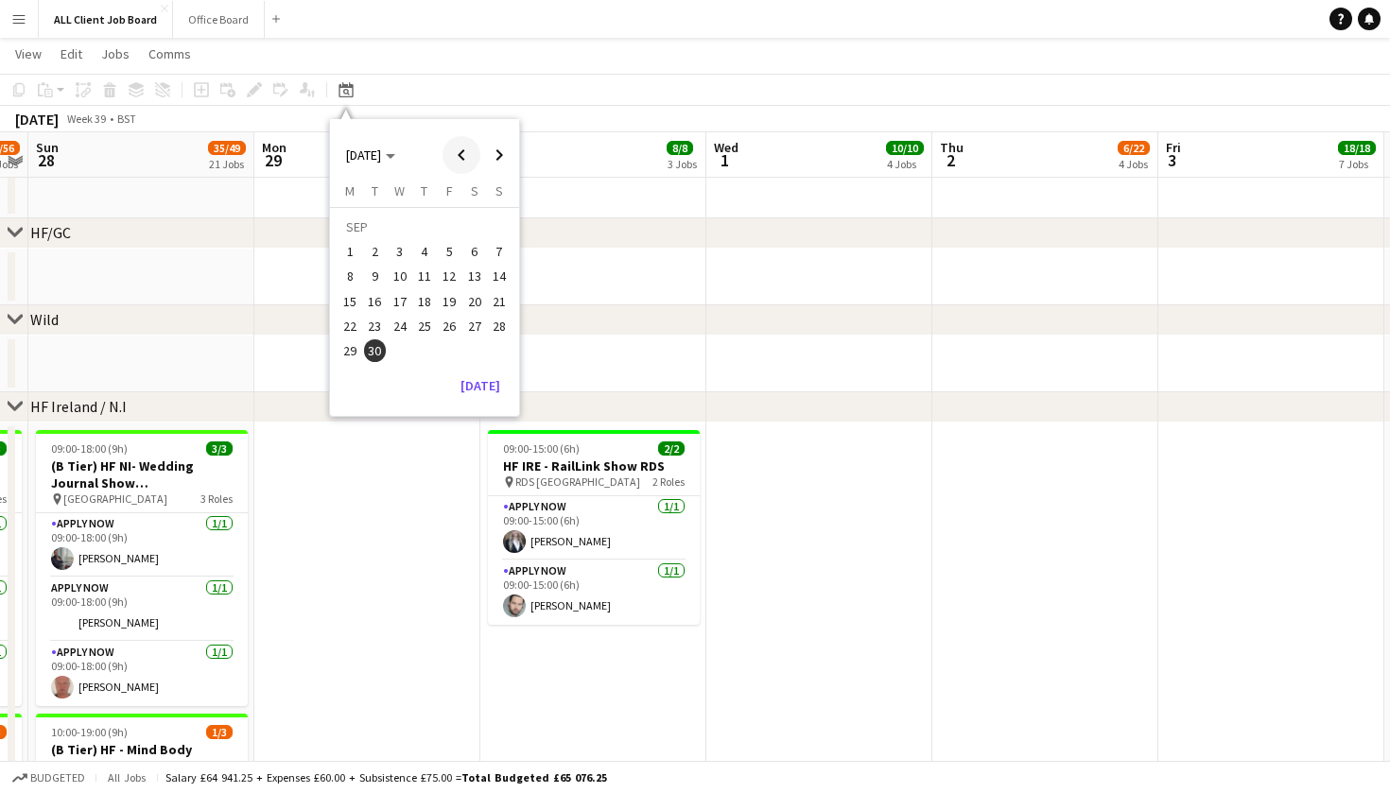
click at [465, 160] on span "Previous month" at bounding box center [461, 155] width 38 height 38
click at [479, 330] on span "30" at bounding box center [474, 331] width 23 height 23
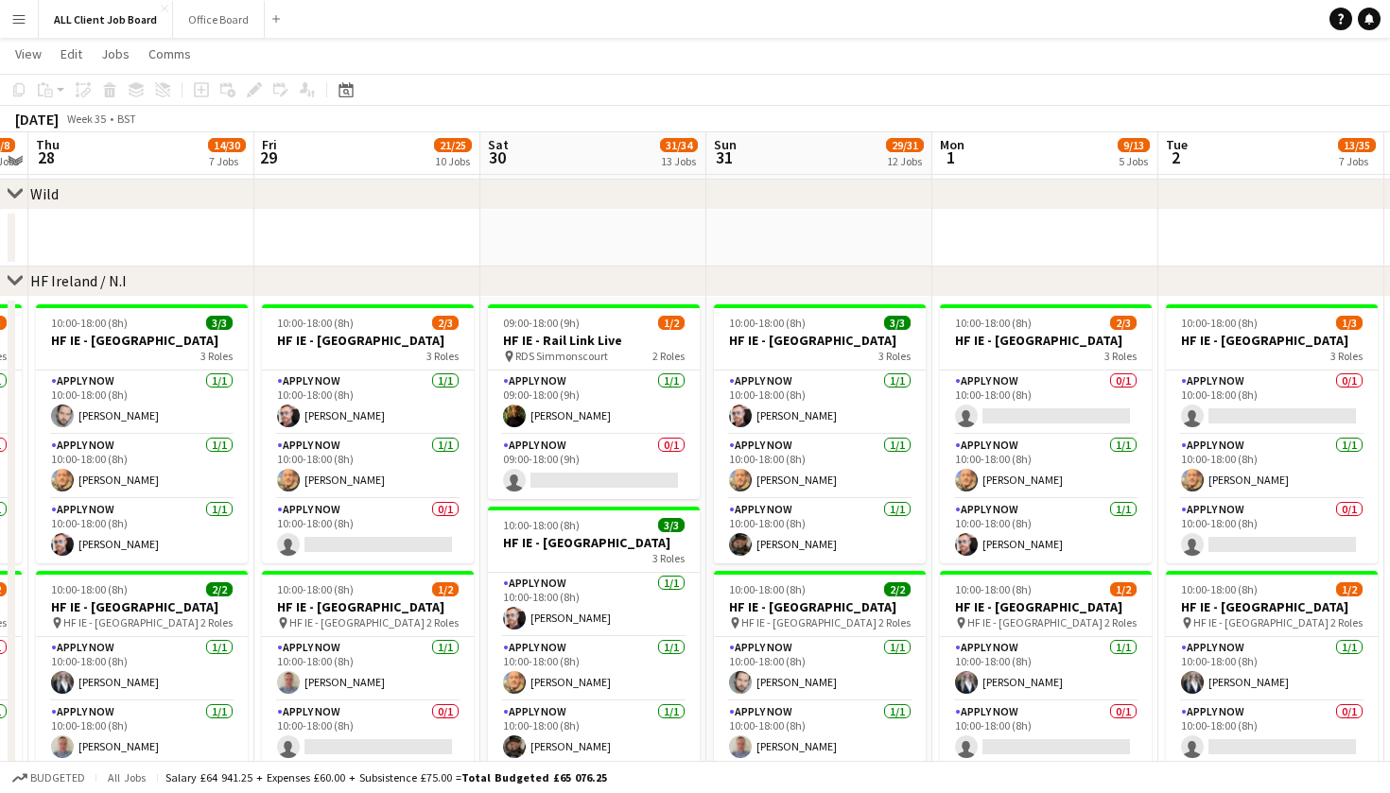
scroll to position [4653, 0]
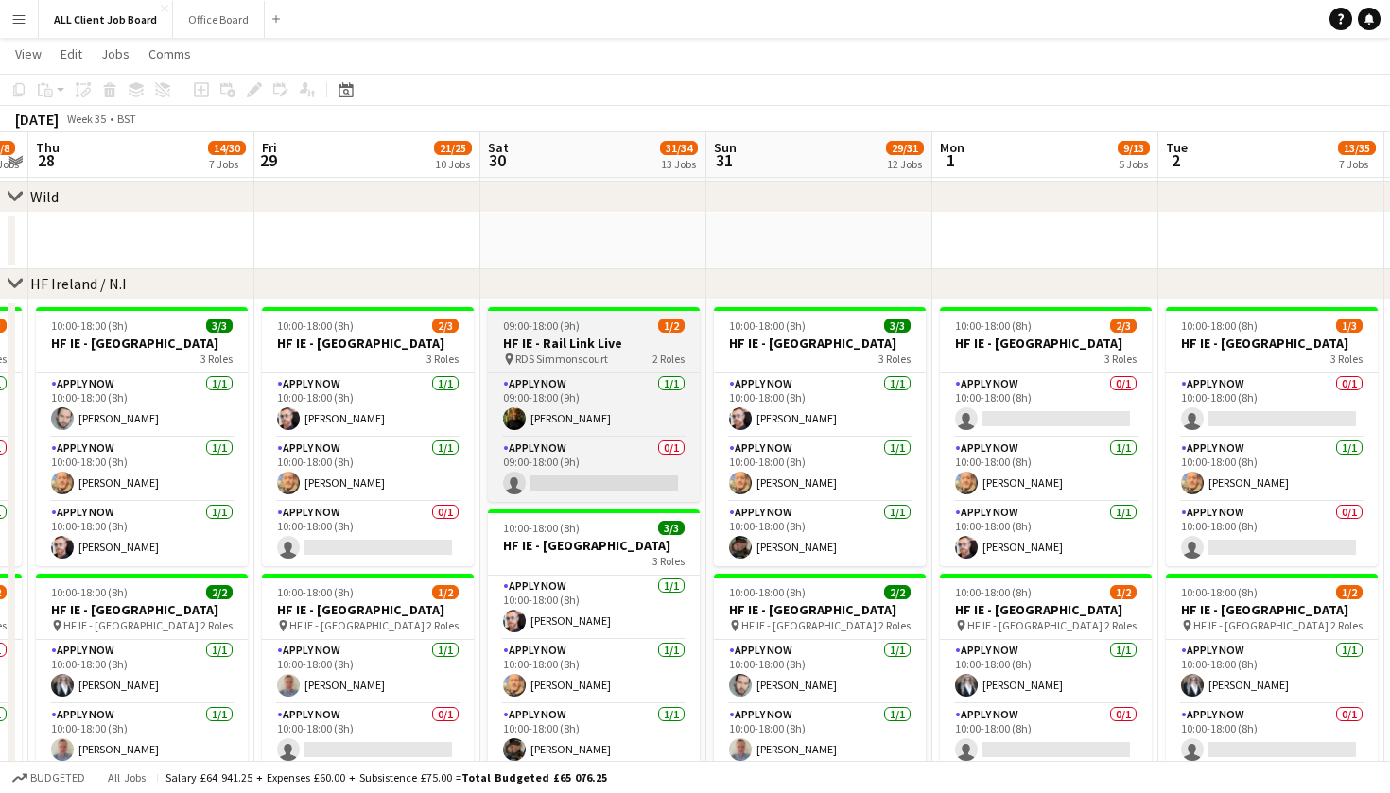
click at [546, 319] on span "09:00-18:00 (9h)" at bounding box center [541, 326] width 77 height 14
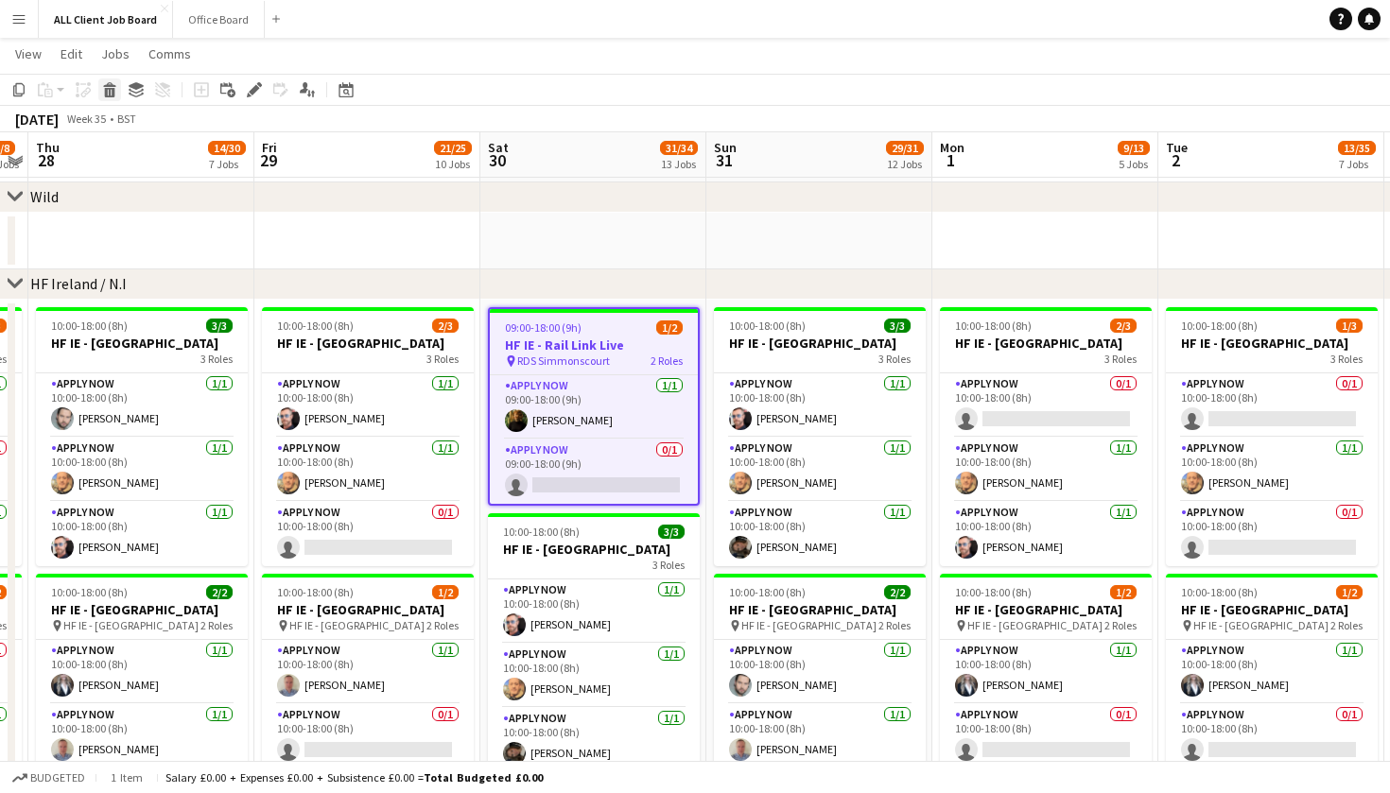
click at [114, 100] on div "Delete" at bounding box center [109, 89] width 23 height 23
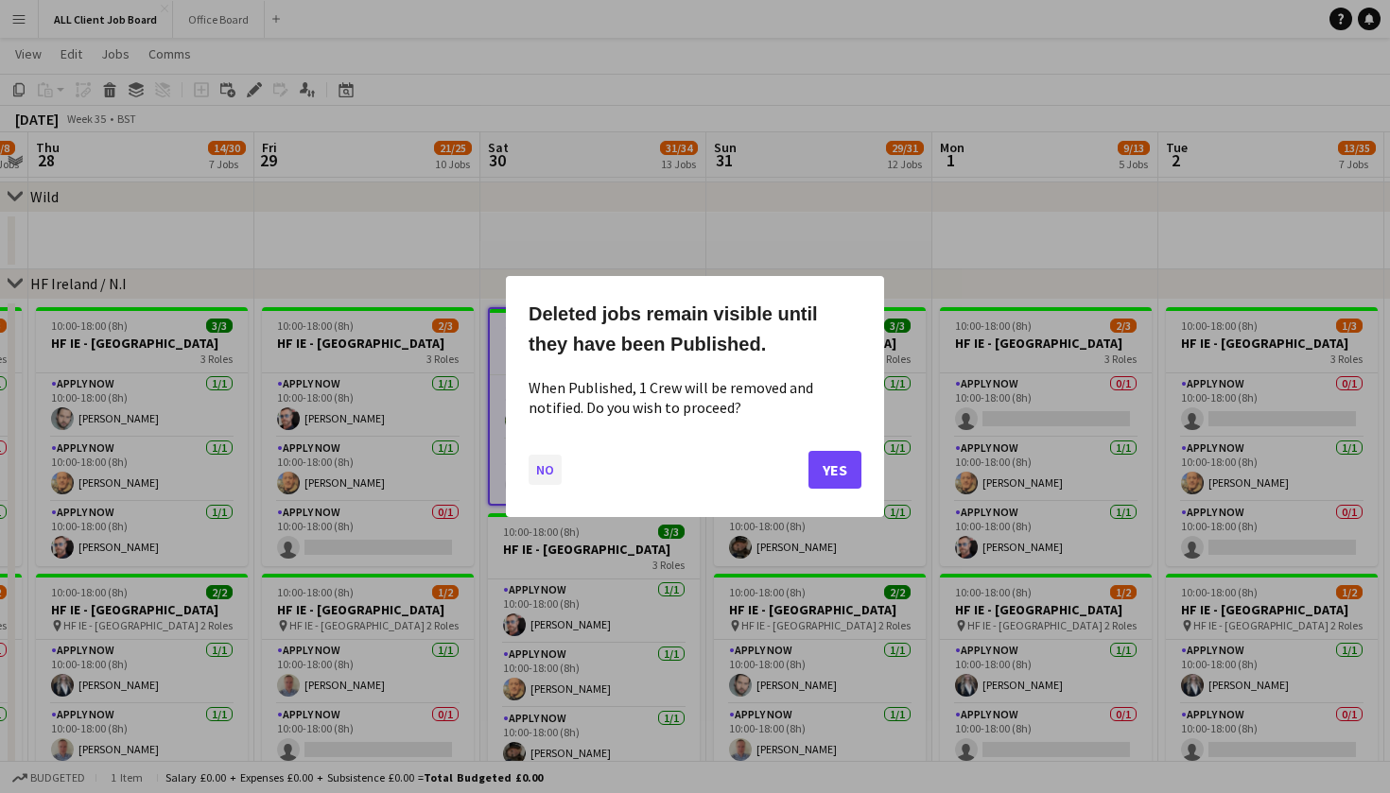
click at [540, 471] on button "No" at bounding box center [544, 470] width 33 height 30
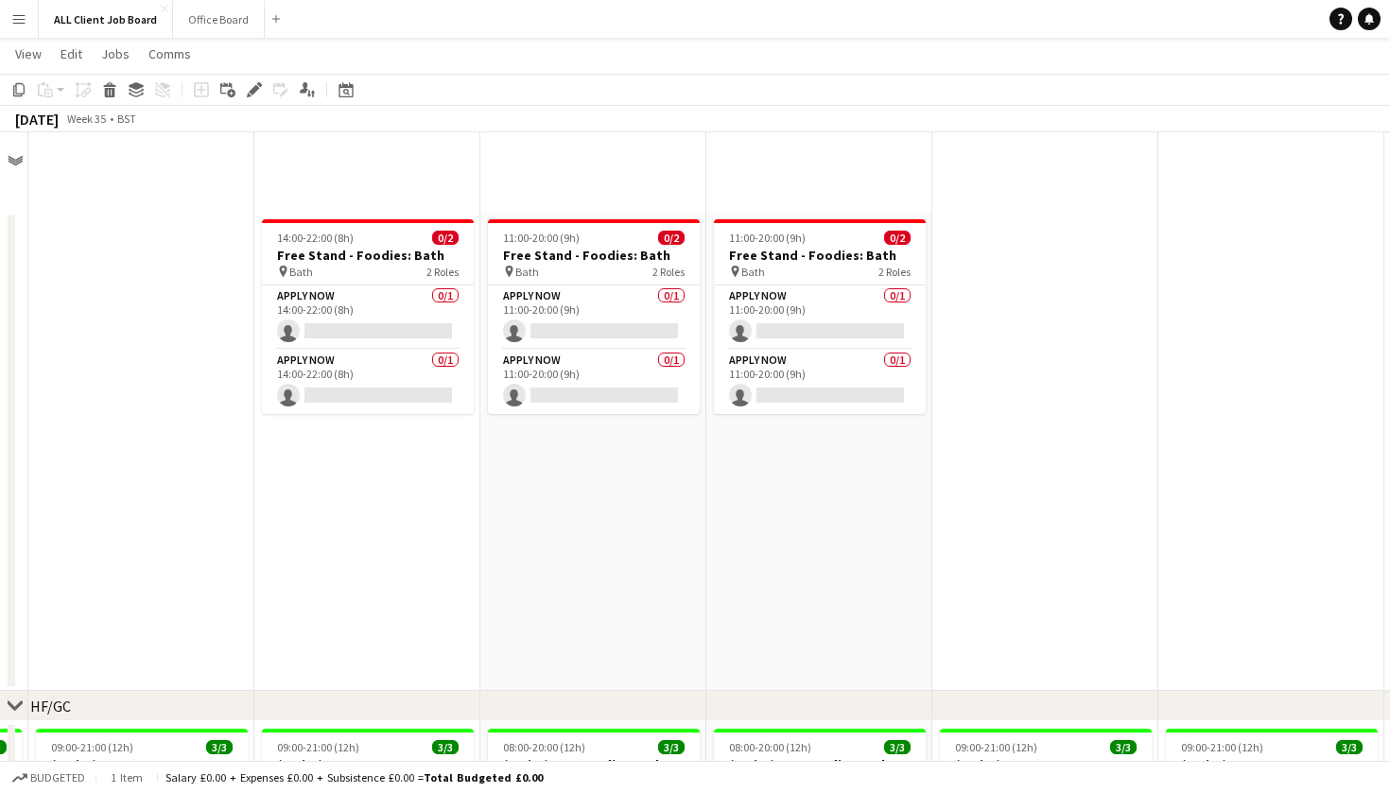
scroll to position [4653, 0]
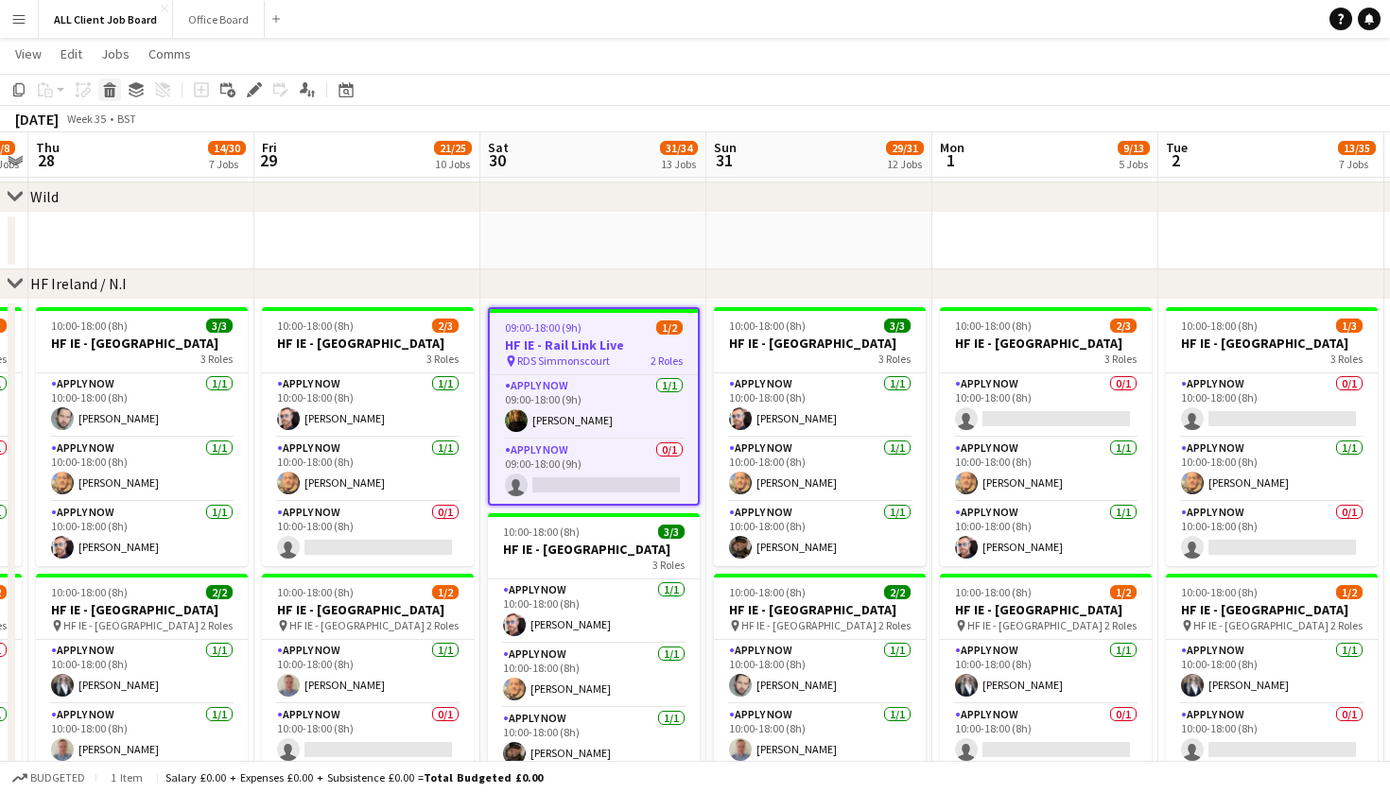
click at [118, 92] on div "Delete" at bounding box center [109, 89] width 23 height 23
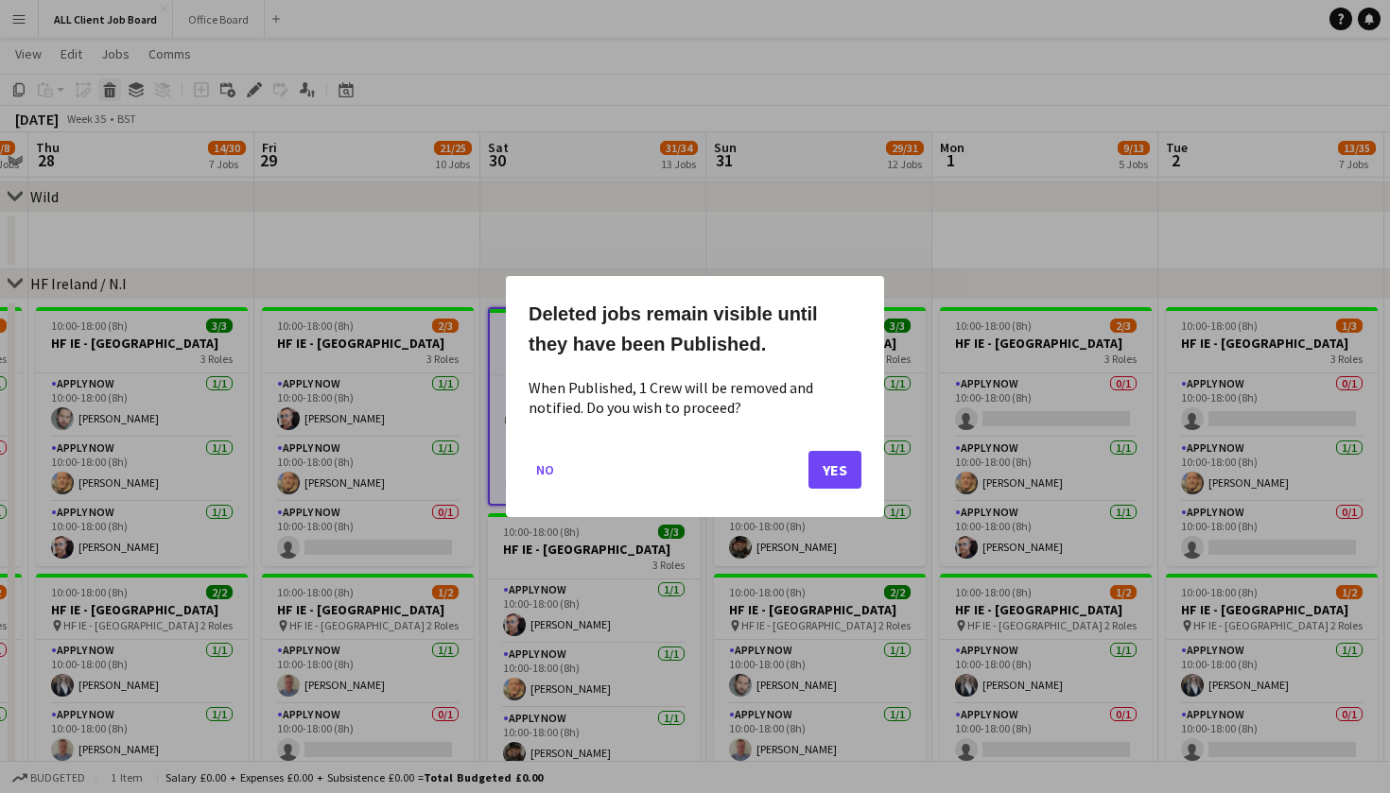
scroll to position [0, 0]
click at [854, 481] on button "Yes" at bounding box center [834, 470] width 53 height 38
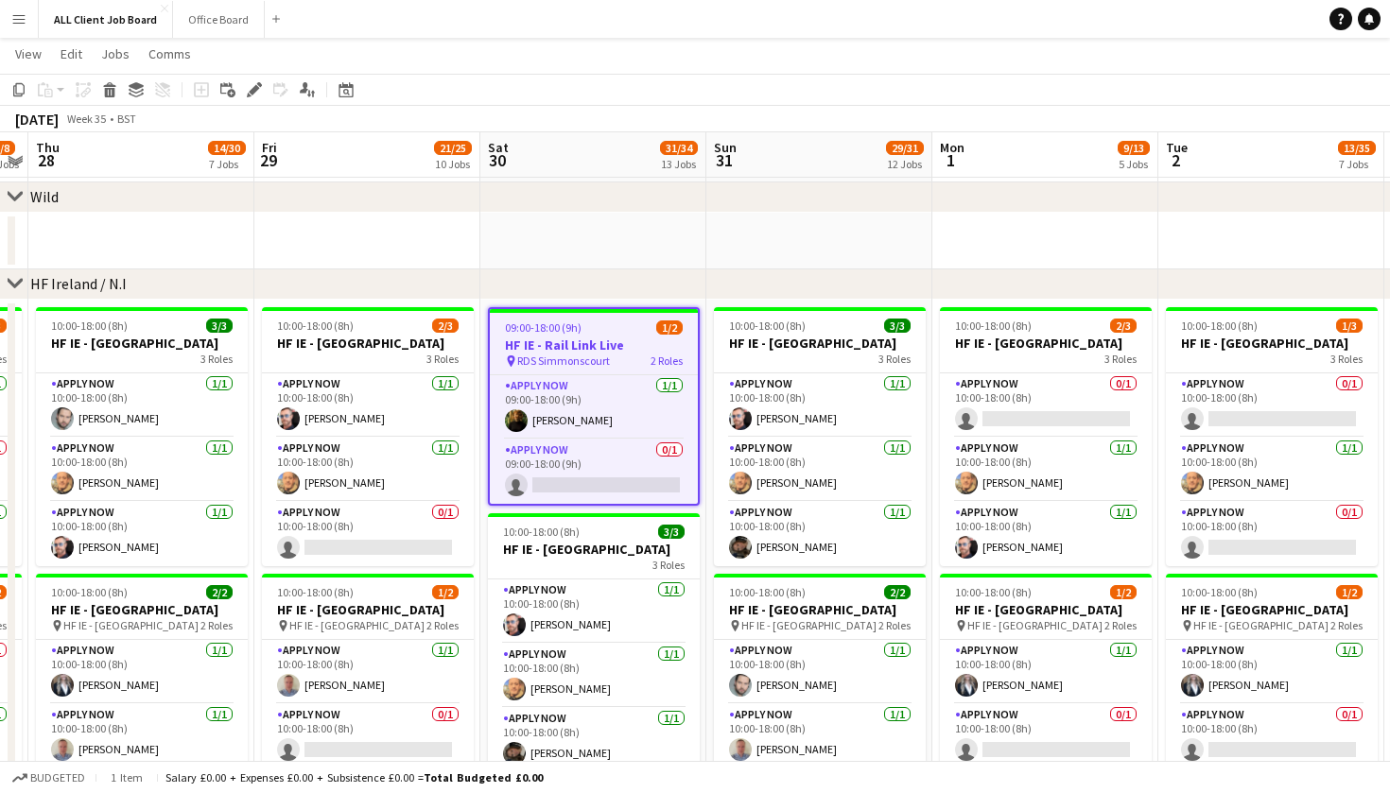
scroll to position [4653, 0]
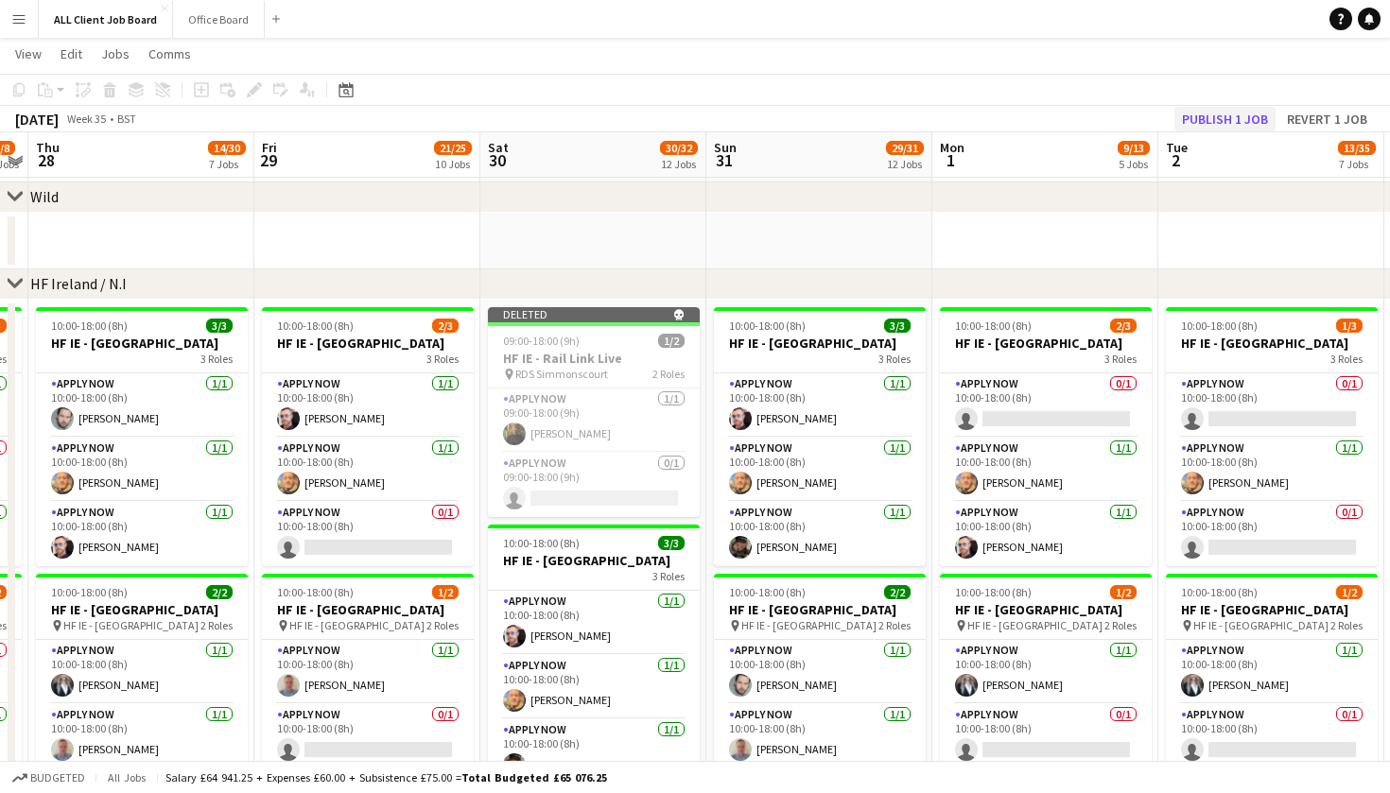
click at [1209, 117] on button "Publish 1 job" at bounding box center [1224, 119] width 101 height 25
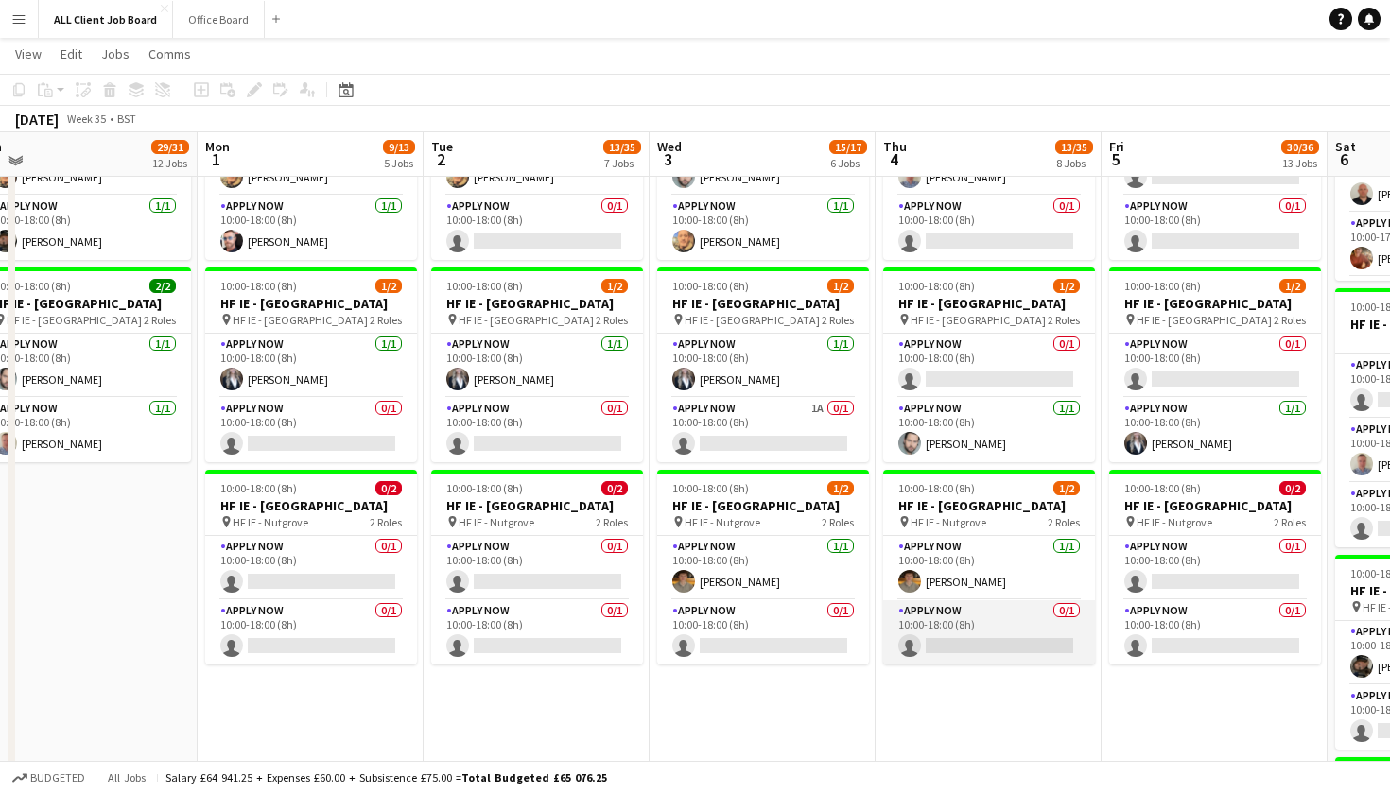
scroll to position [5677, 0]
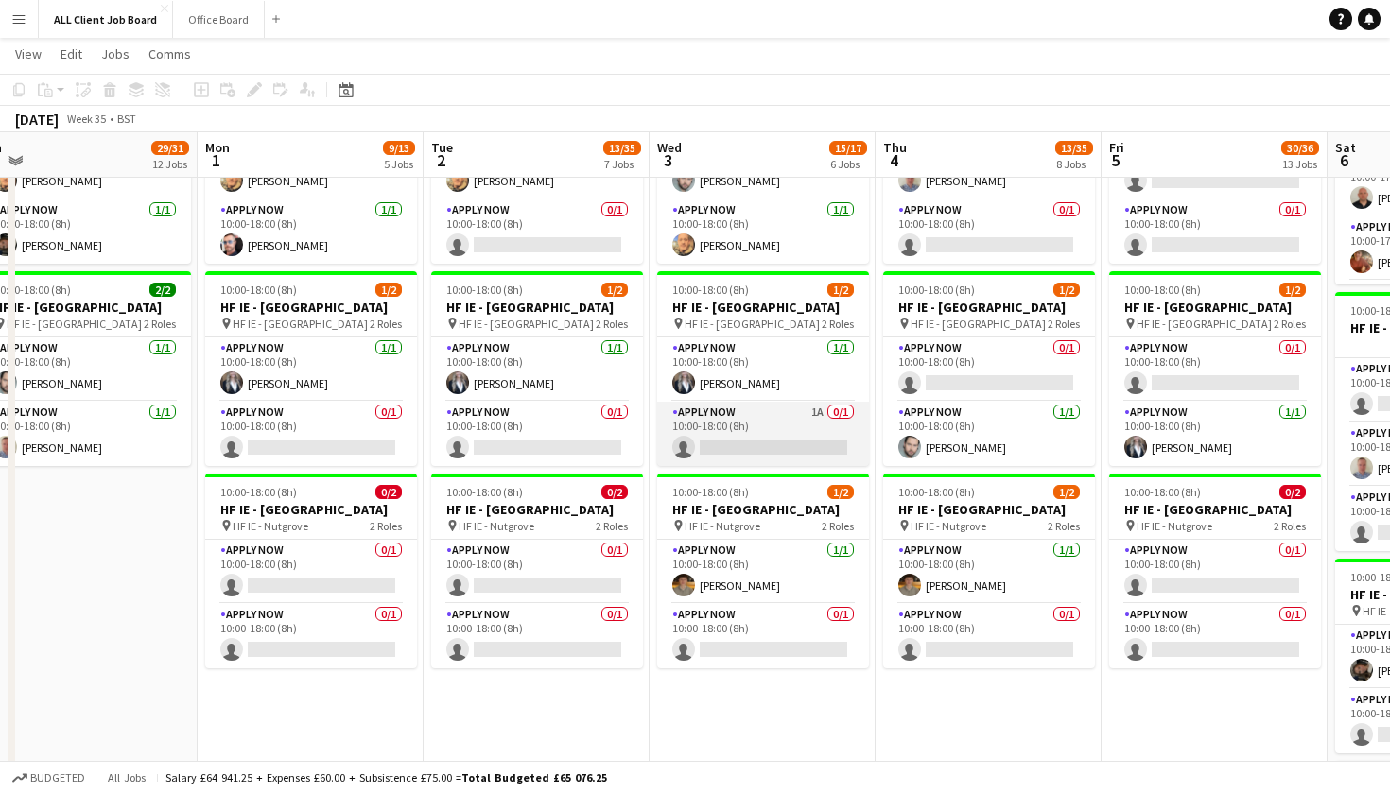
click at [784, 444] on app-card-role "APPLY NOW 1A 0/1 10:00-18:00 (8h) single-neutral-actions" at bounding box center [763, 434] width 212 height 64
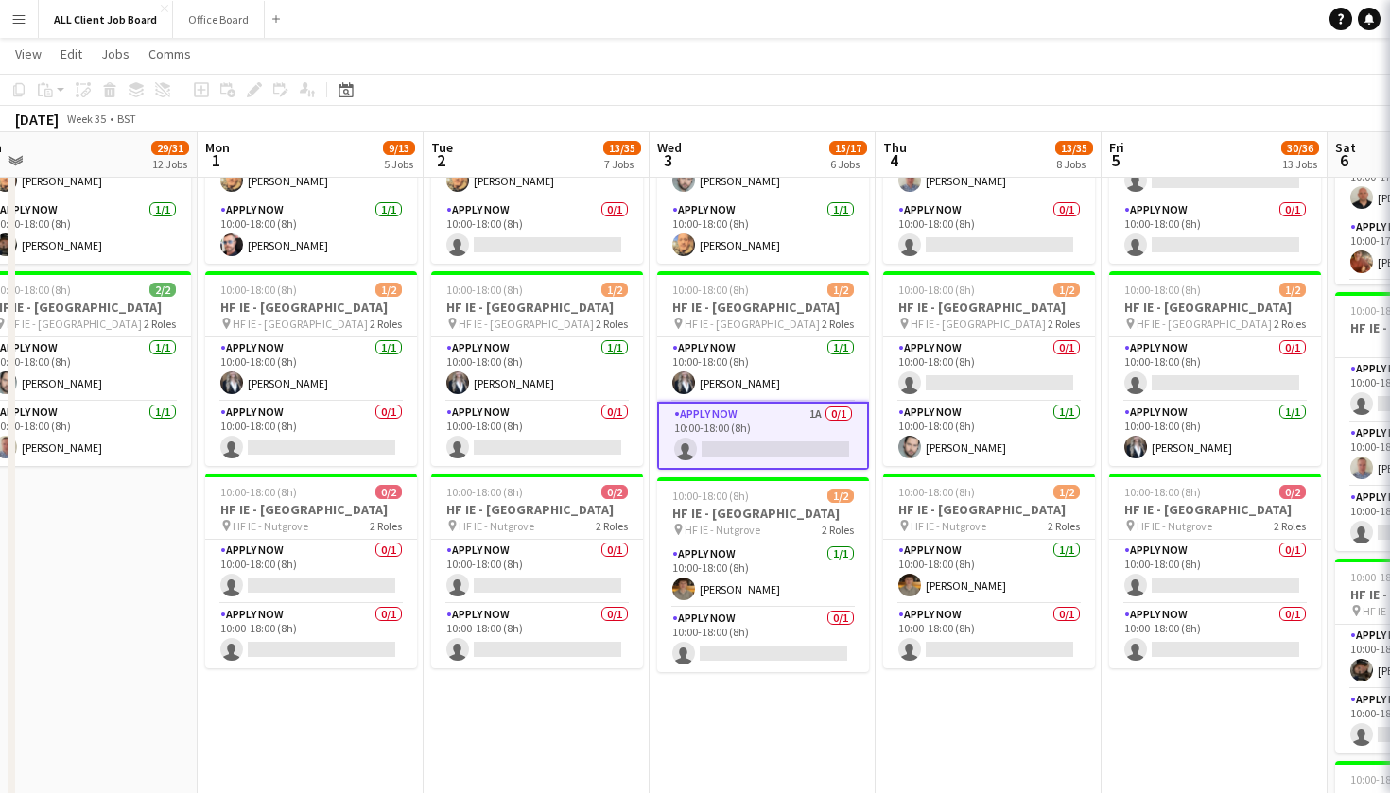
scroll to position [0, 481]
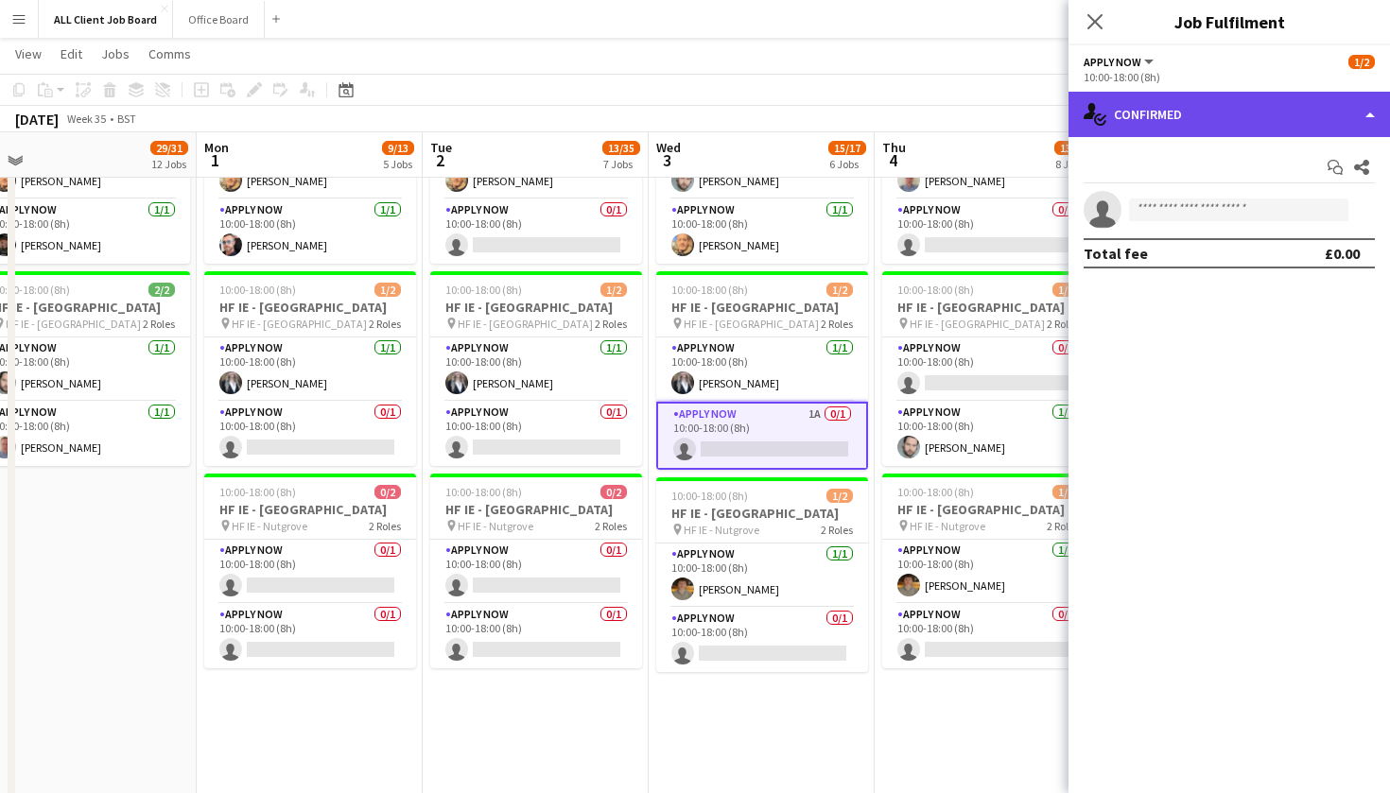
click at [1369, 125] on div "single-neutral-actions-check-2 Confirmed" at bounding box center [1228, 114] width 321 height 45
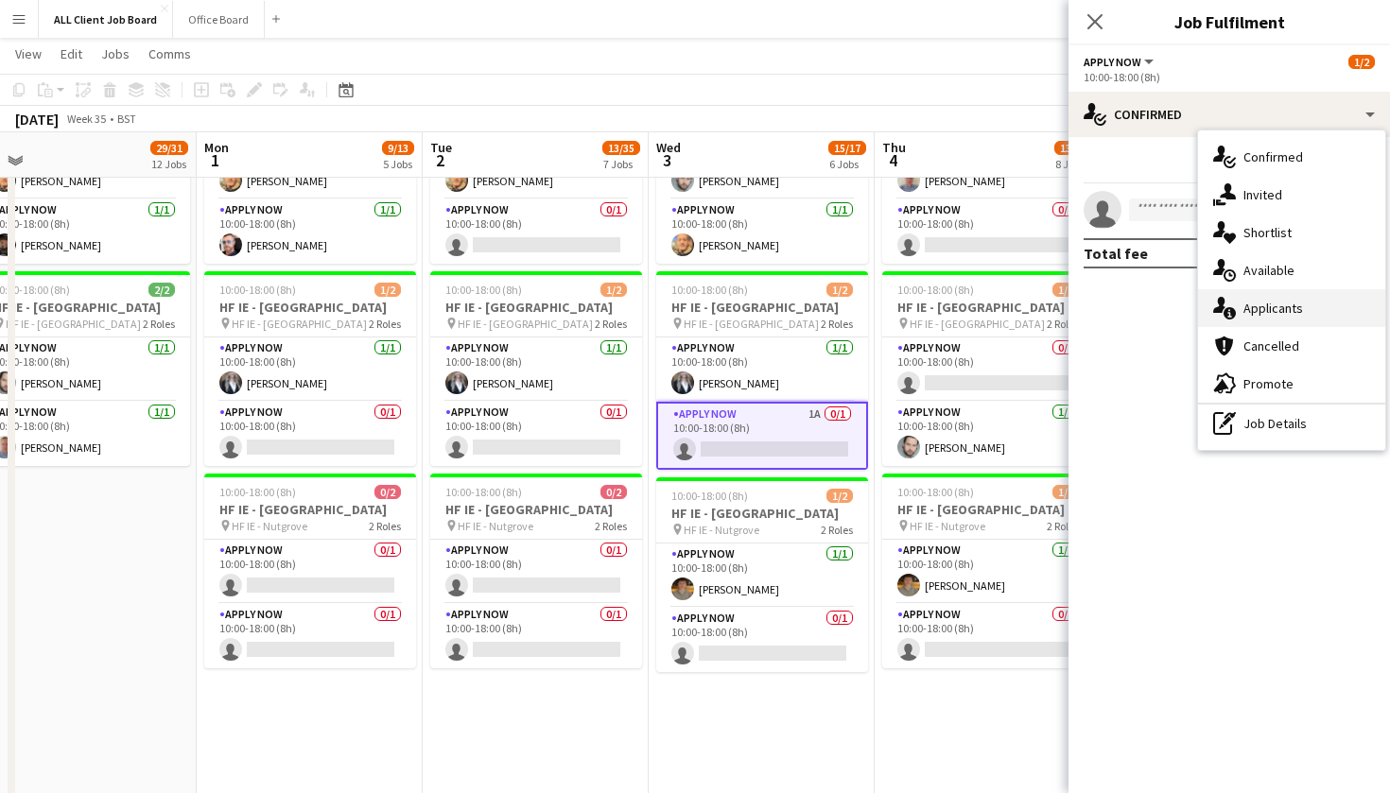
click at [1340, 308] on div "single-neutral-actions-information Applicants" at bounding box center [1291, 308] width 187 height 38
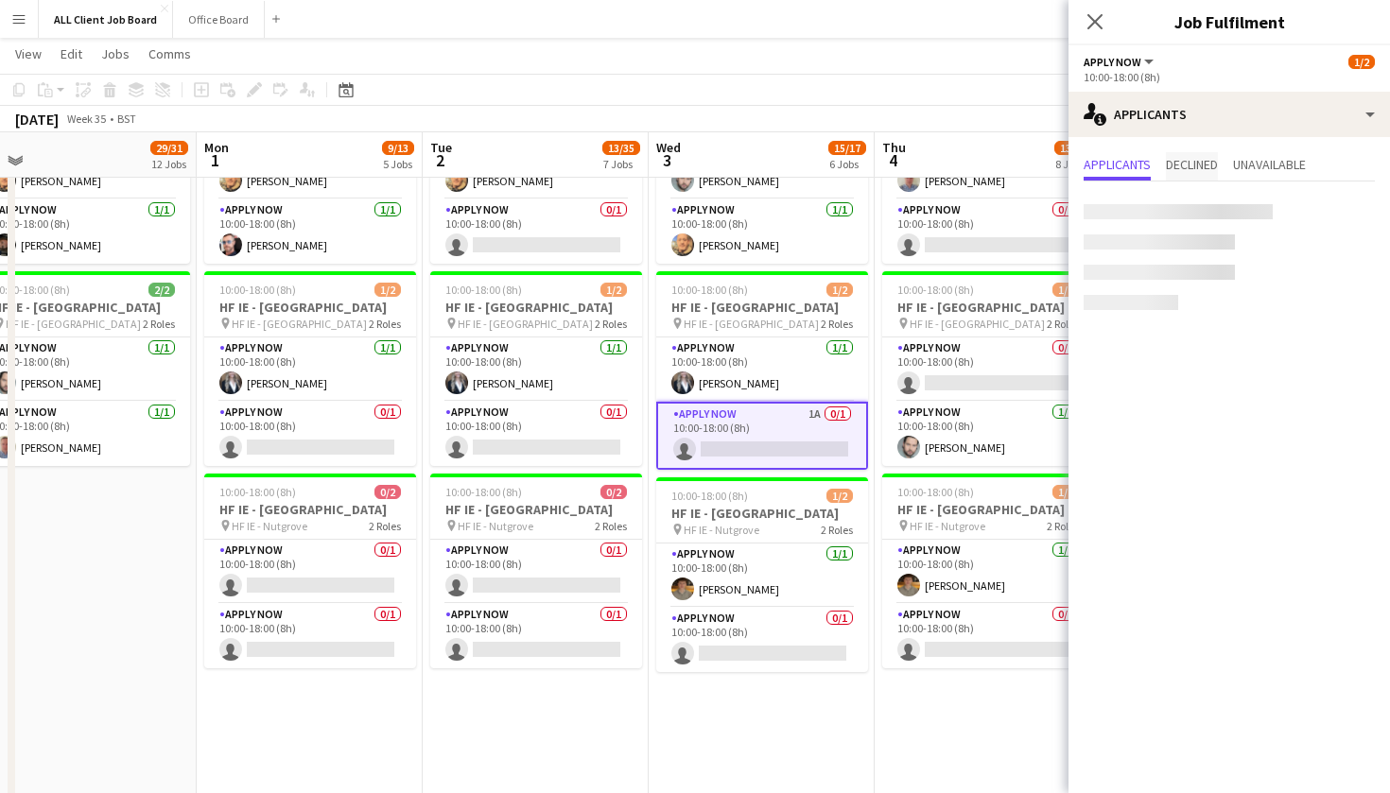
click at [1198, 168] on span "Declined" at bounding box center [1192, 164] width 52 height 13
click at [1117, 163] on span "Applicants" at bounding box center [1116, 164] width 67 height 13
click at [1218, 177] on span "Declined" at bounding box center [1192, 166] width 52 height 28
click at [1263, 167] on span "Unavailable" at bounding box center [1269, 164] width 73 height 13
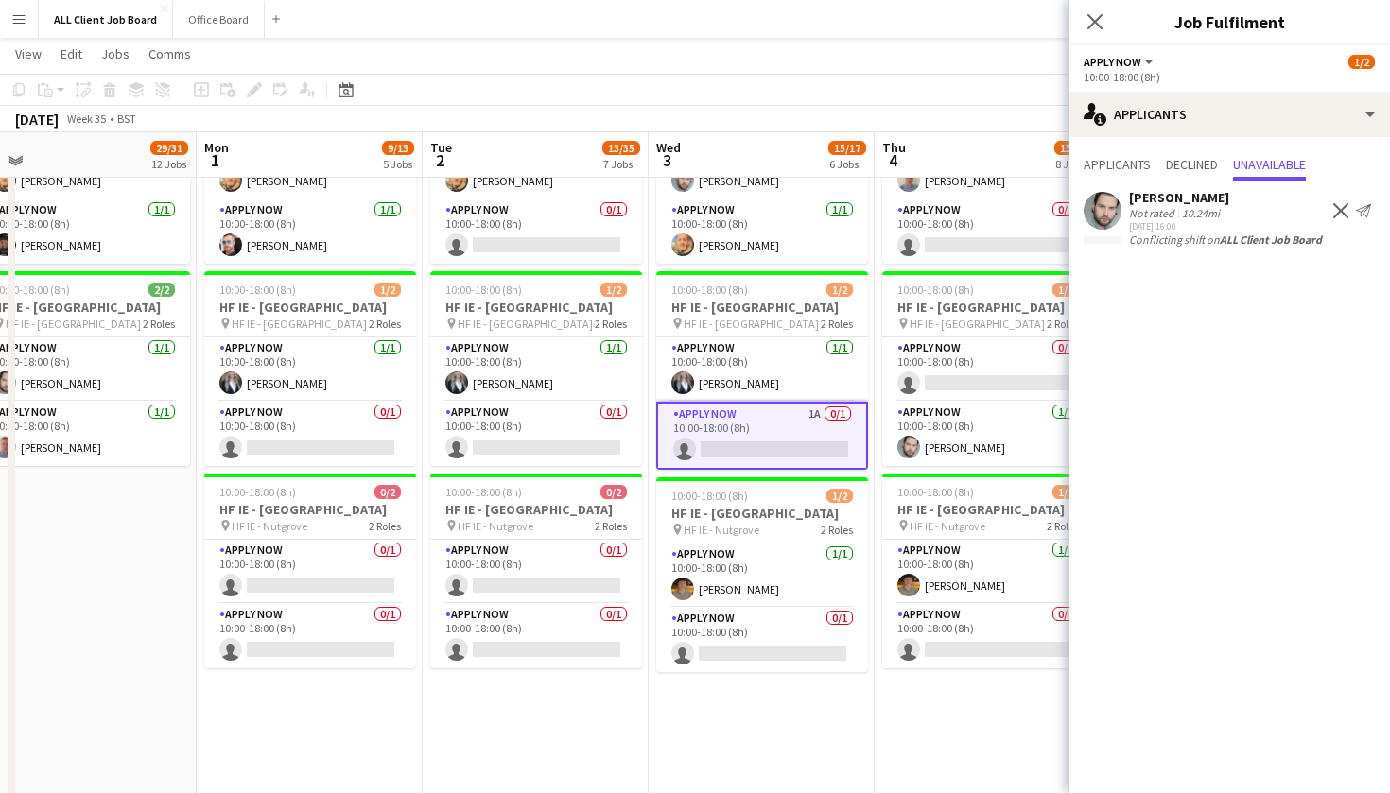
click at [1341, 210] on app-icon "Decline" at bounding box center [1340, 210] width 15 height 15
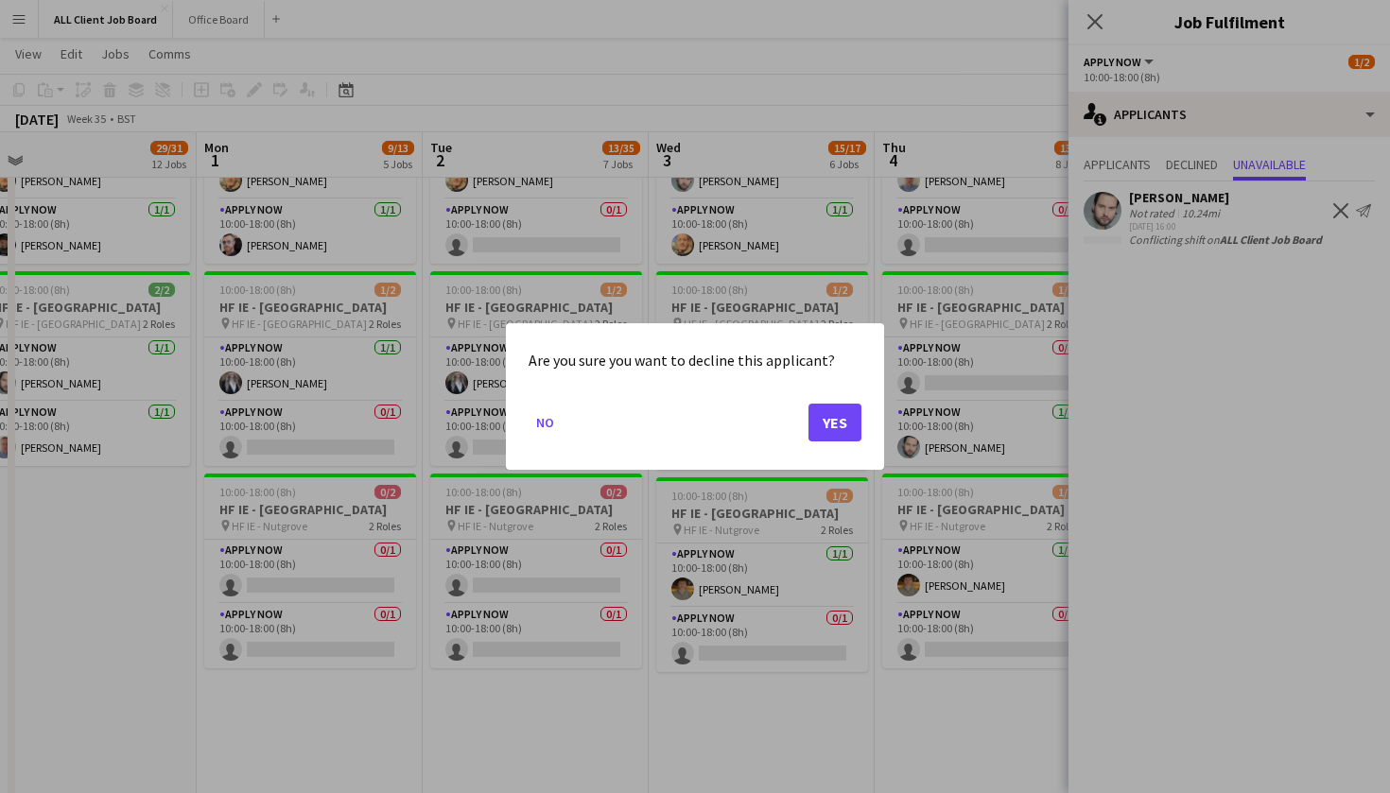
click at [850, 424] on button "Yes" at bounding box center [834, 423] width 53 height 38
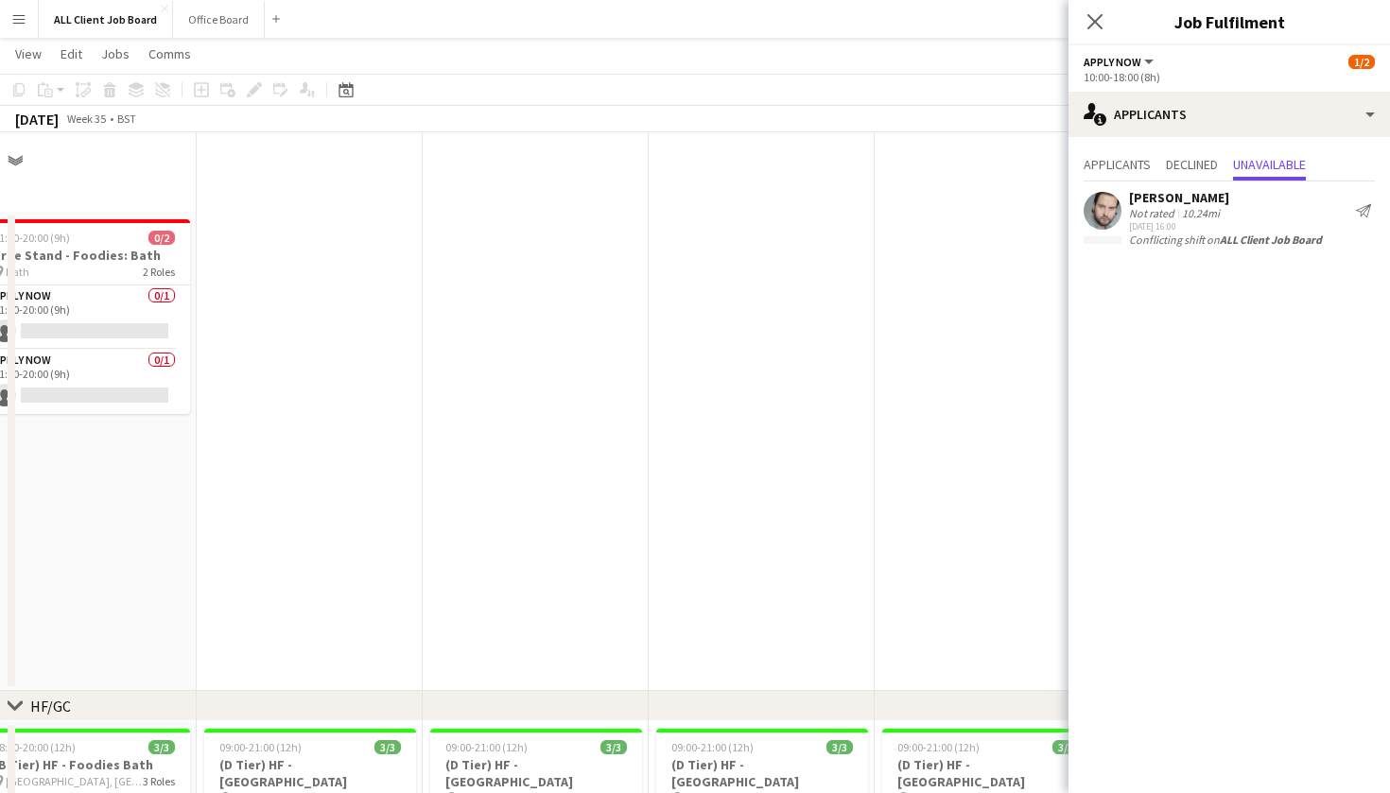
scroll to position [5677, 0]
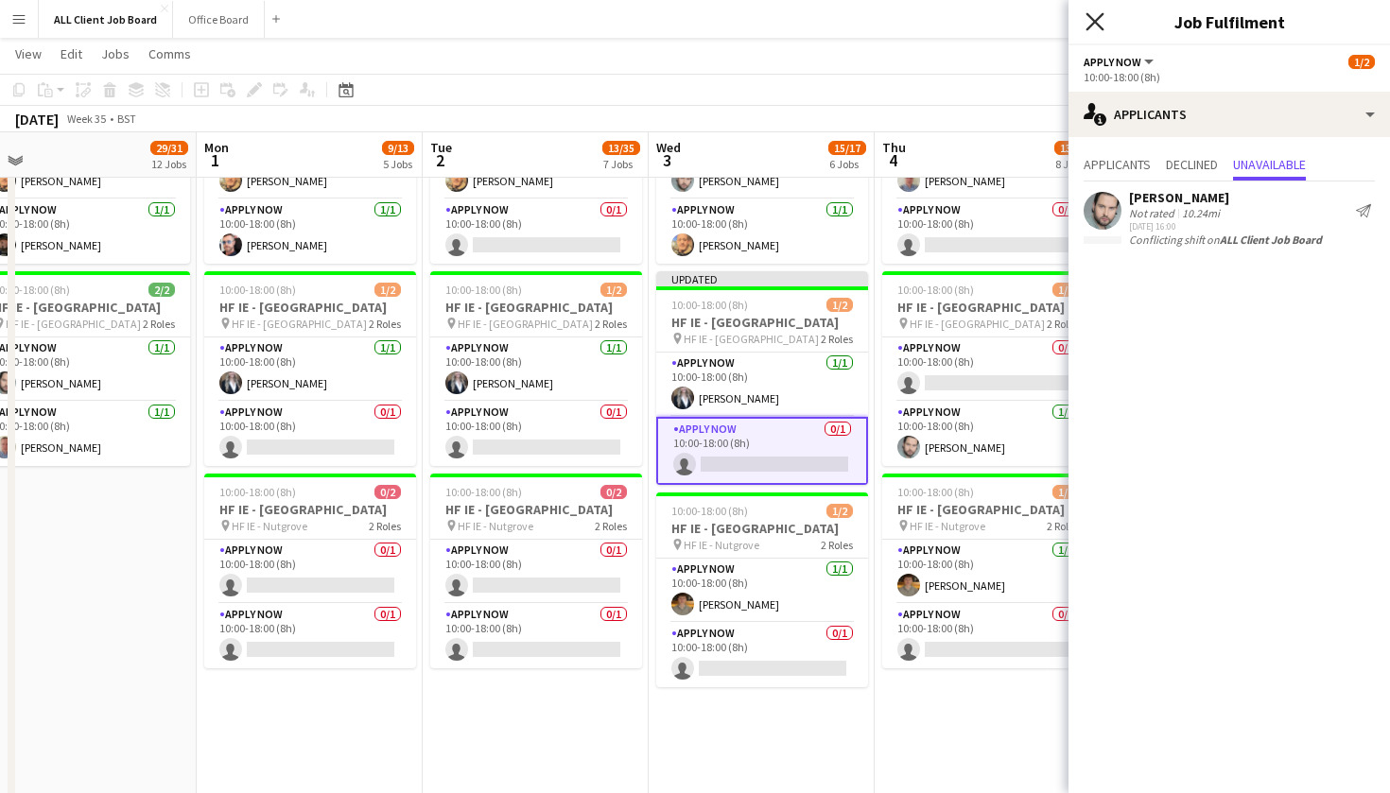
click at [1089, 18] on icon "Close pop-in" at bounding box center [1094, 21] width 18 height 18
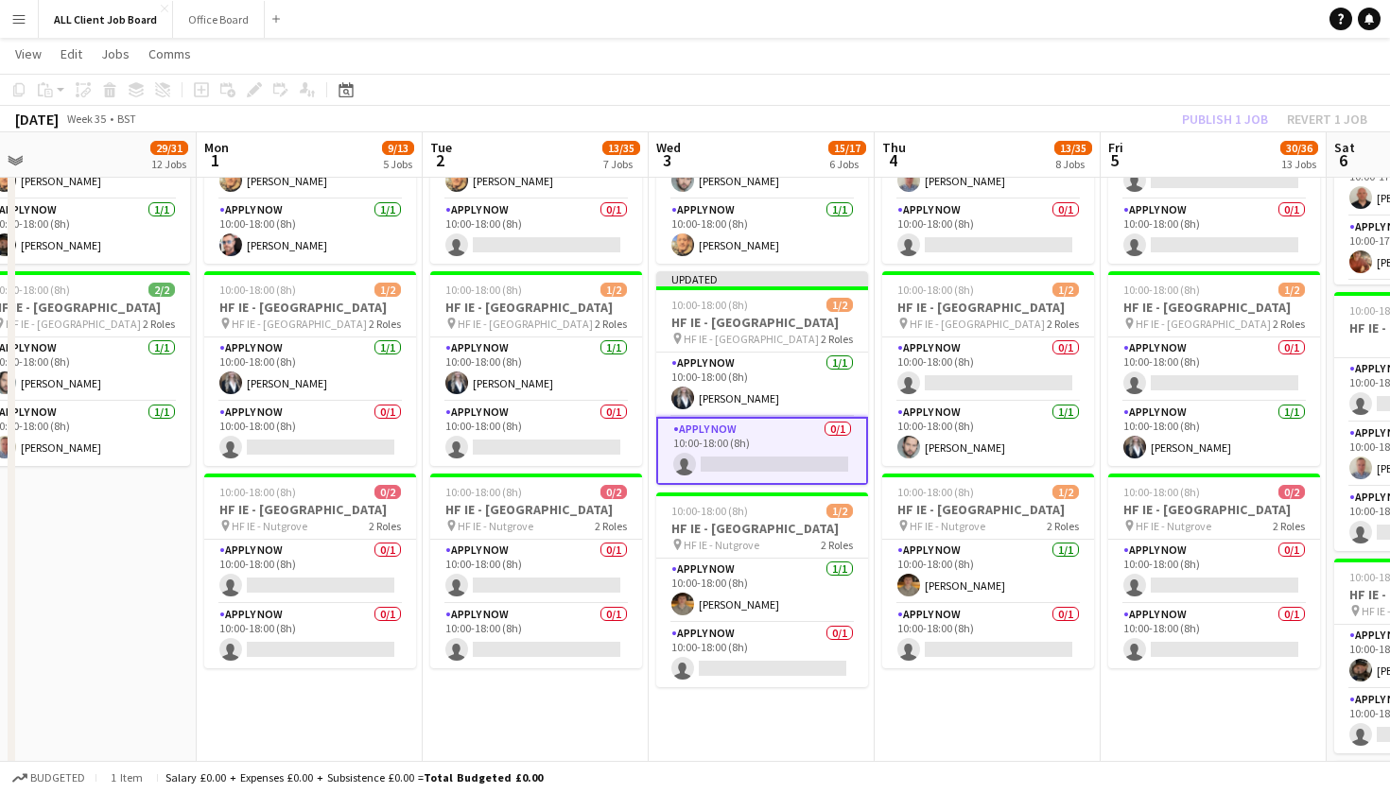
click at [1150, 84] on app-toolbar "Copy Paste Paste Command V Paste with crew Command Shift V Paste linked Job [GE…" at bounding box center [695, 90] width 1390 height 32
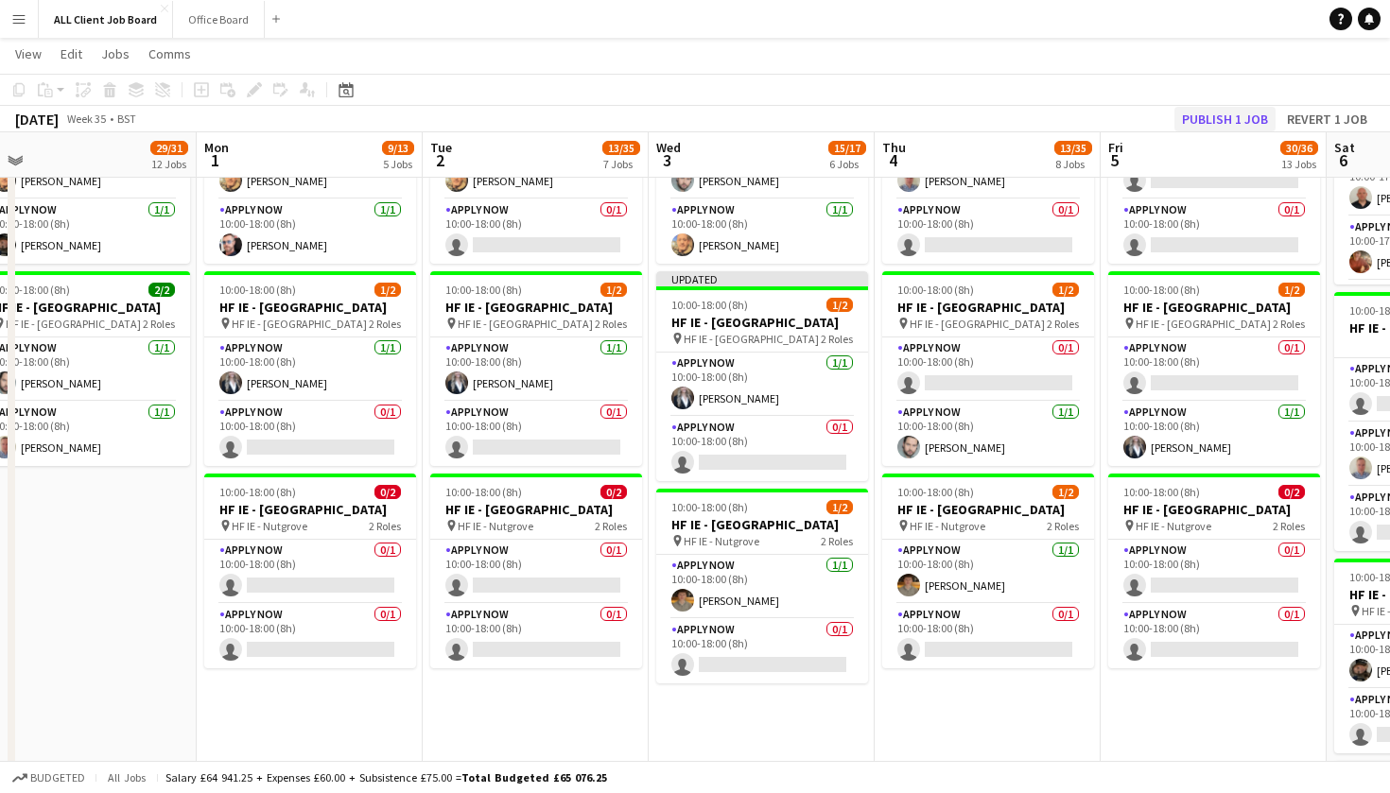
click at [1218, 116] on button "Publish 1 job" at bounding box center [1224, 119] width 101 height 25
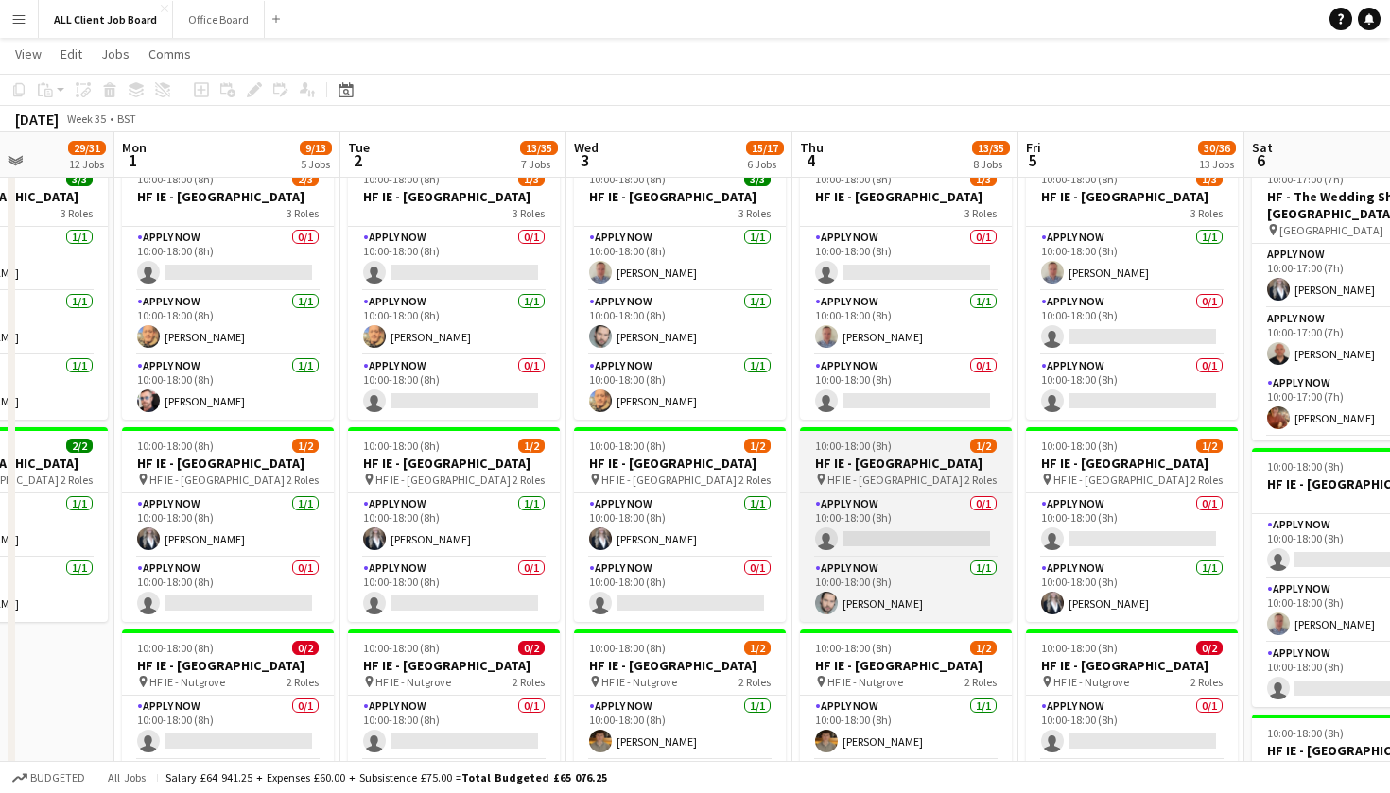
scroll to position [0, 553]
